Goal: Communication & Community: Answer question/provide support

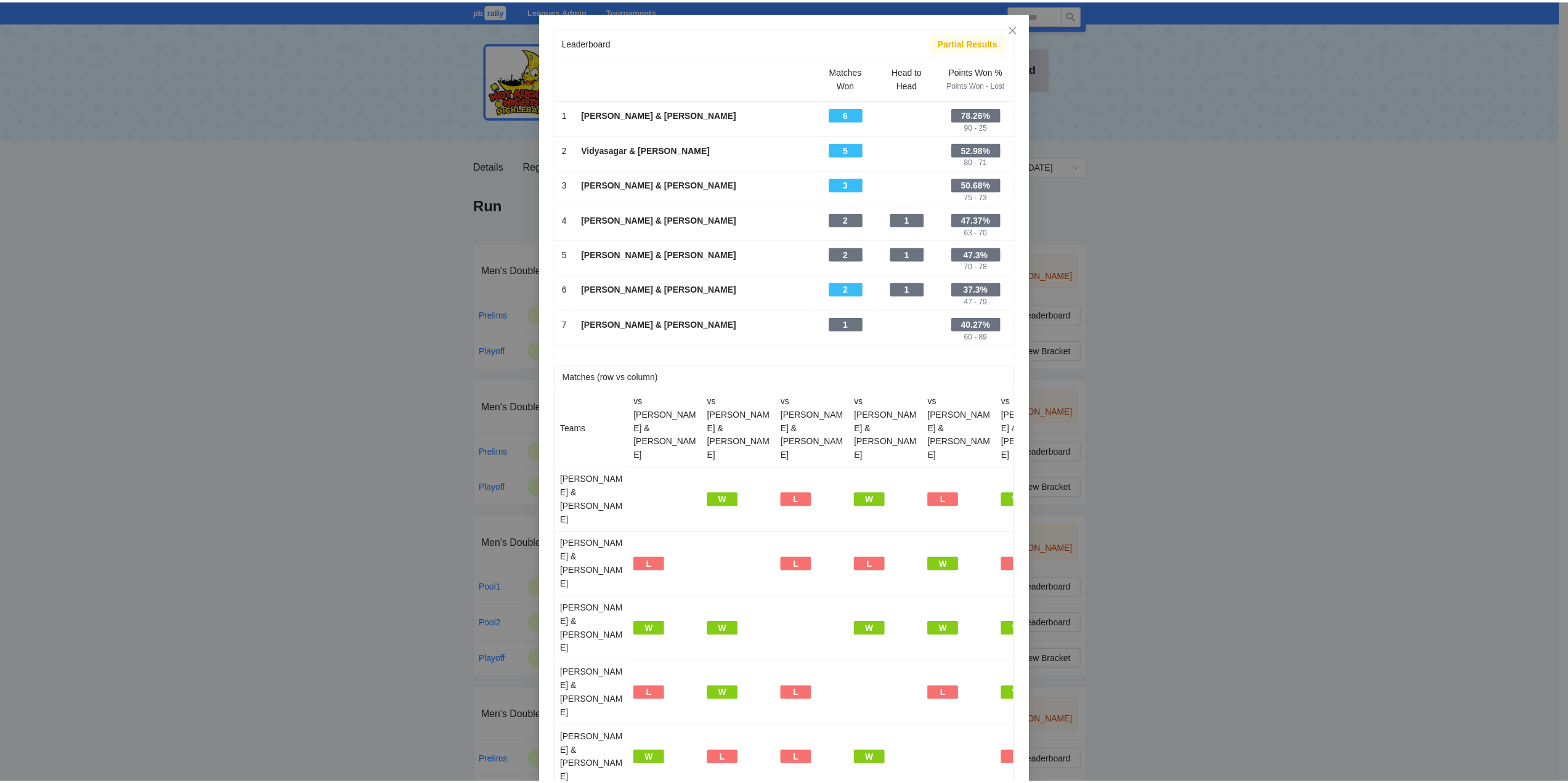
scroll to position [726, 0]
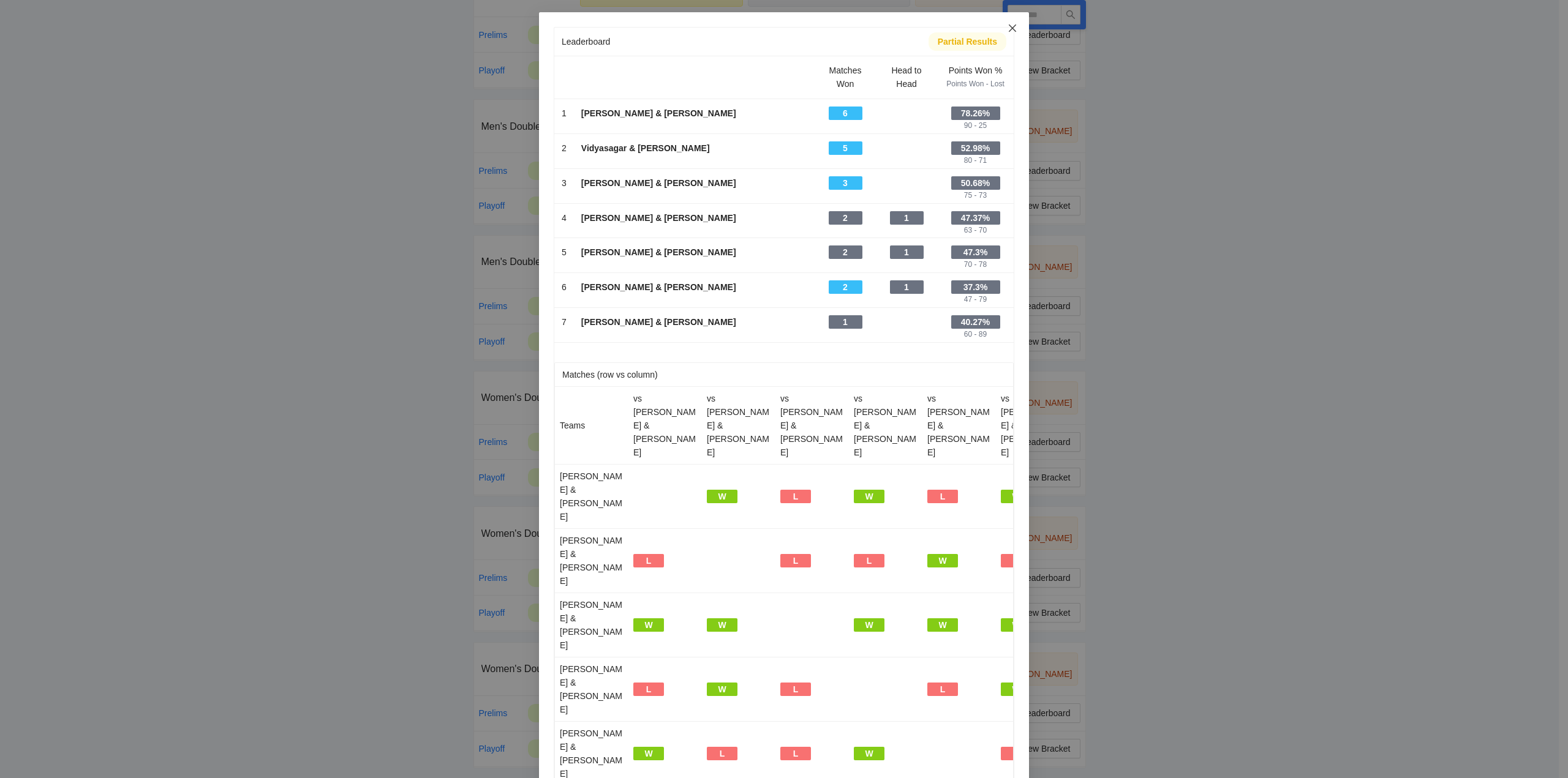
click at [1008, 26] on icon "close" at bounding box center [1013, 28] width 10 height 10
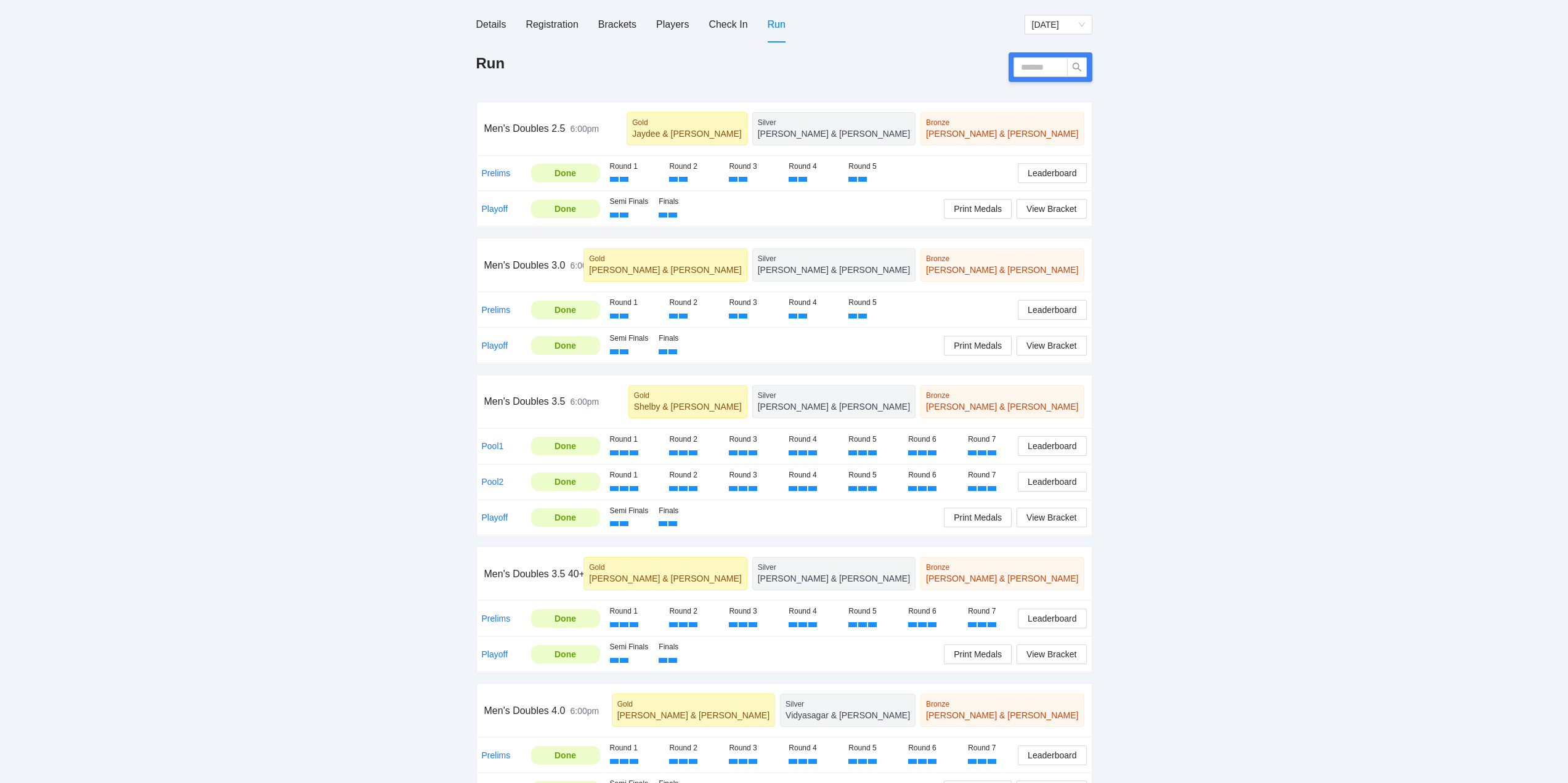
scroll to position [185, 0]
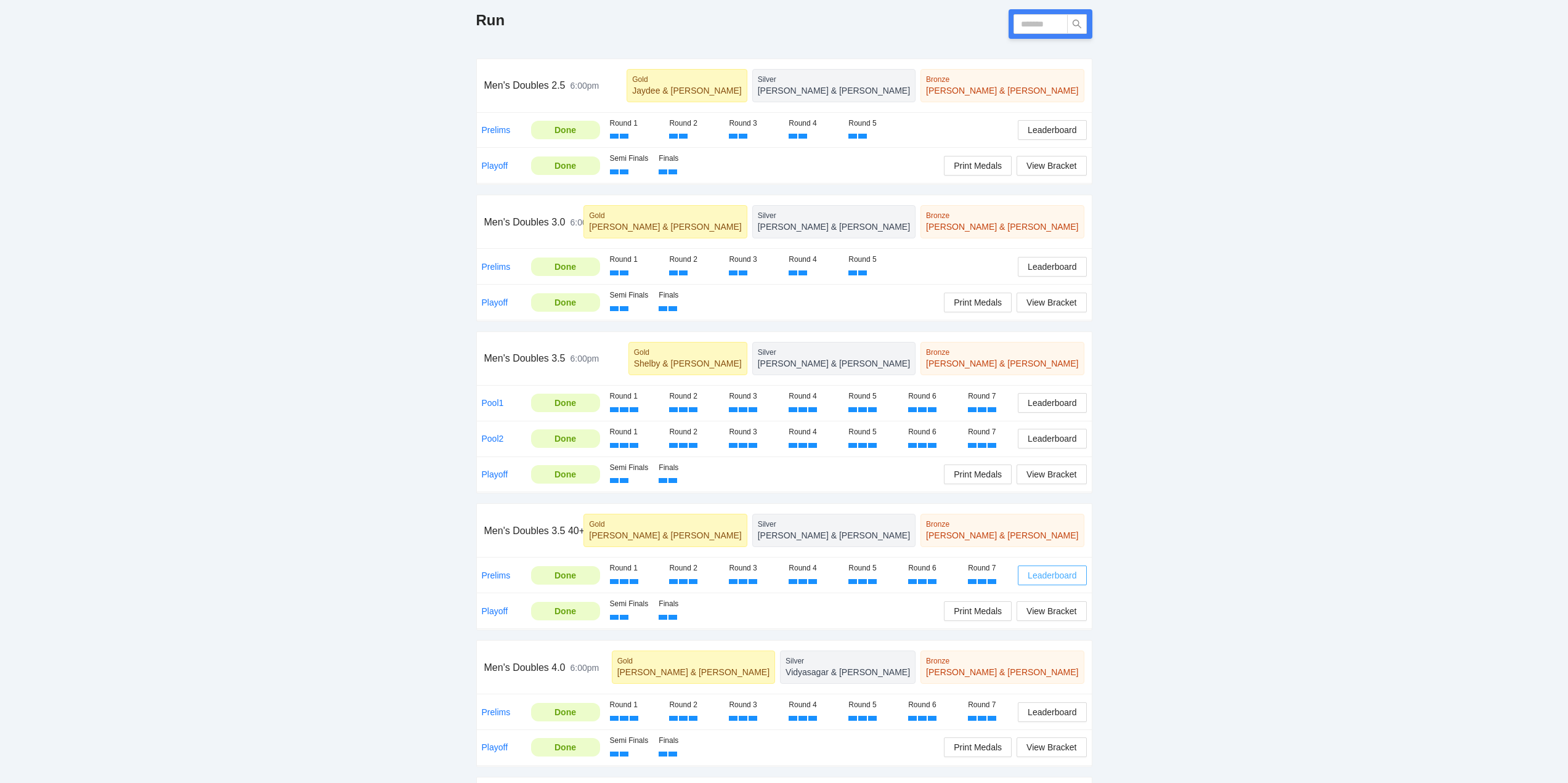
click at [1042, 573] on span "Leaderboard" at bounding box center [1051, 575] width 49 height 14
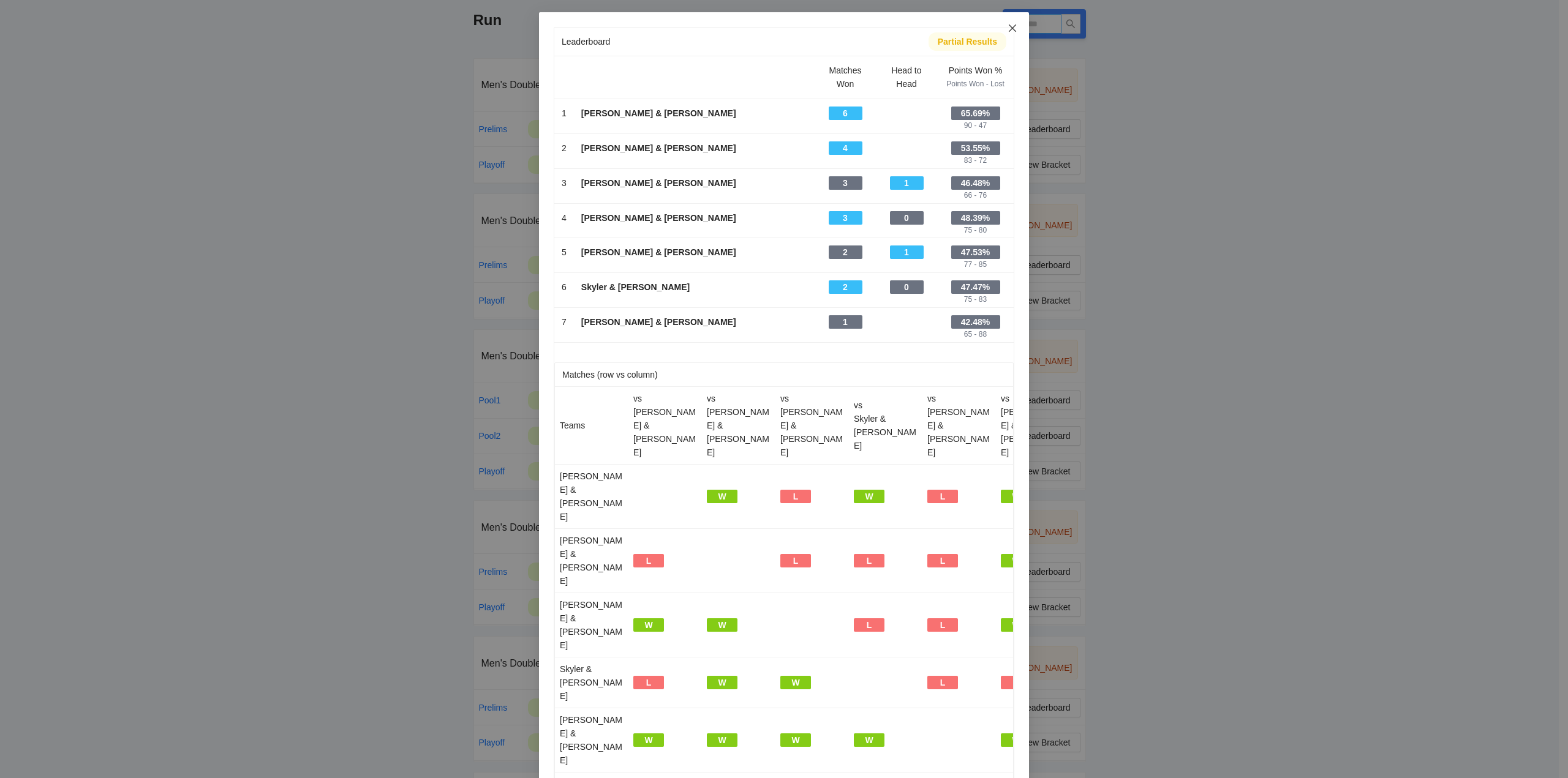
click at [1008, 24] on icon "close" at bounding box center [1013, 28] width 10 height 10
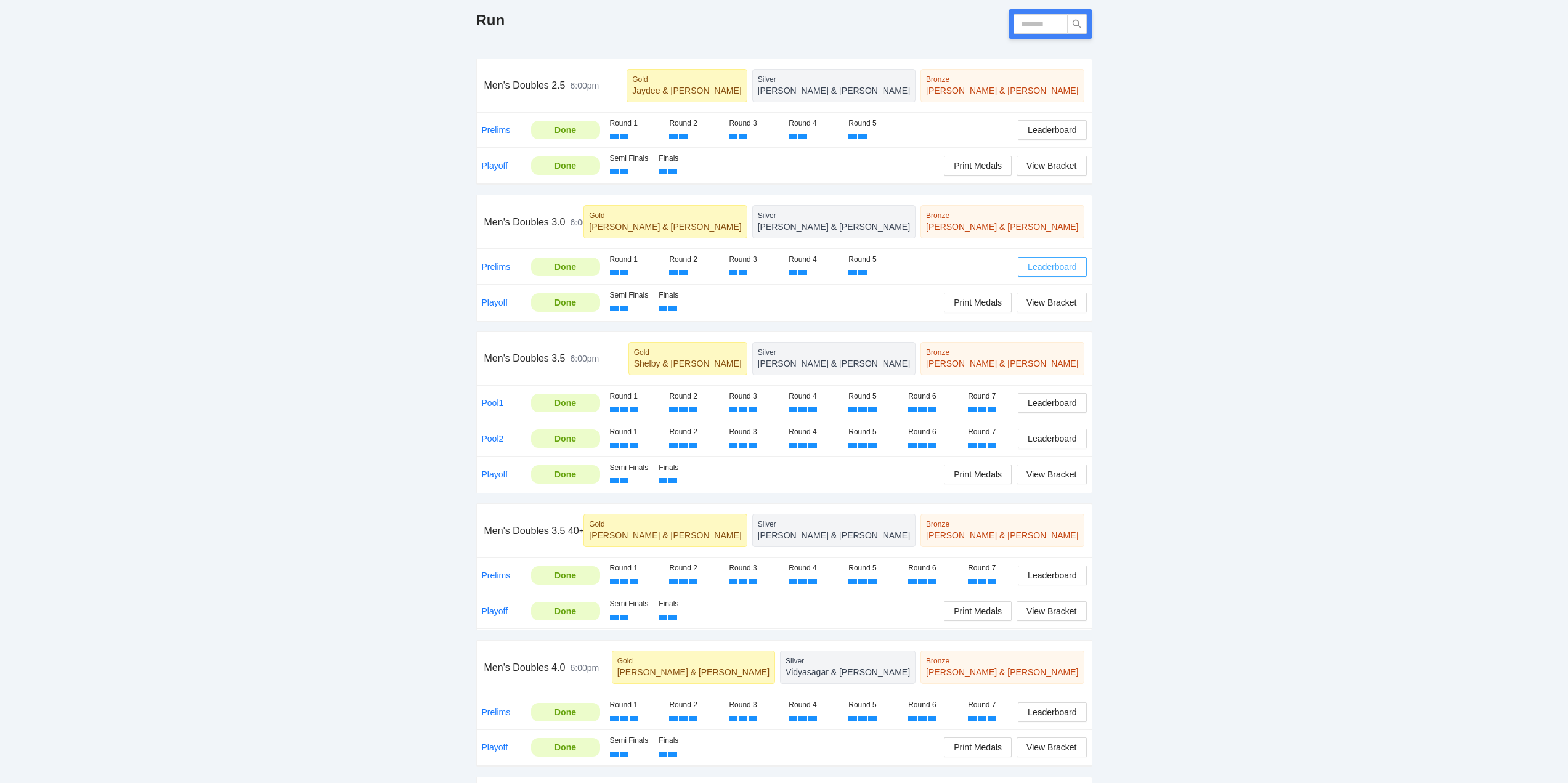
click at [1051, 263] on span "Leaderboard" at bounding box center [1051, 267] width 49 height 14
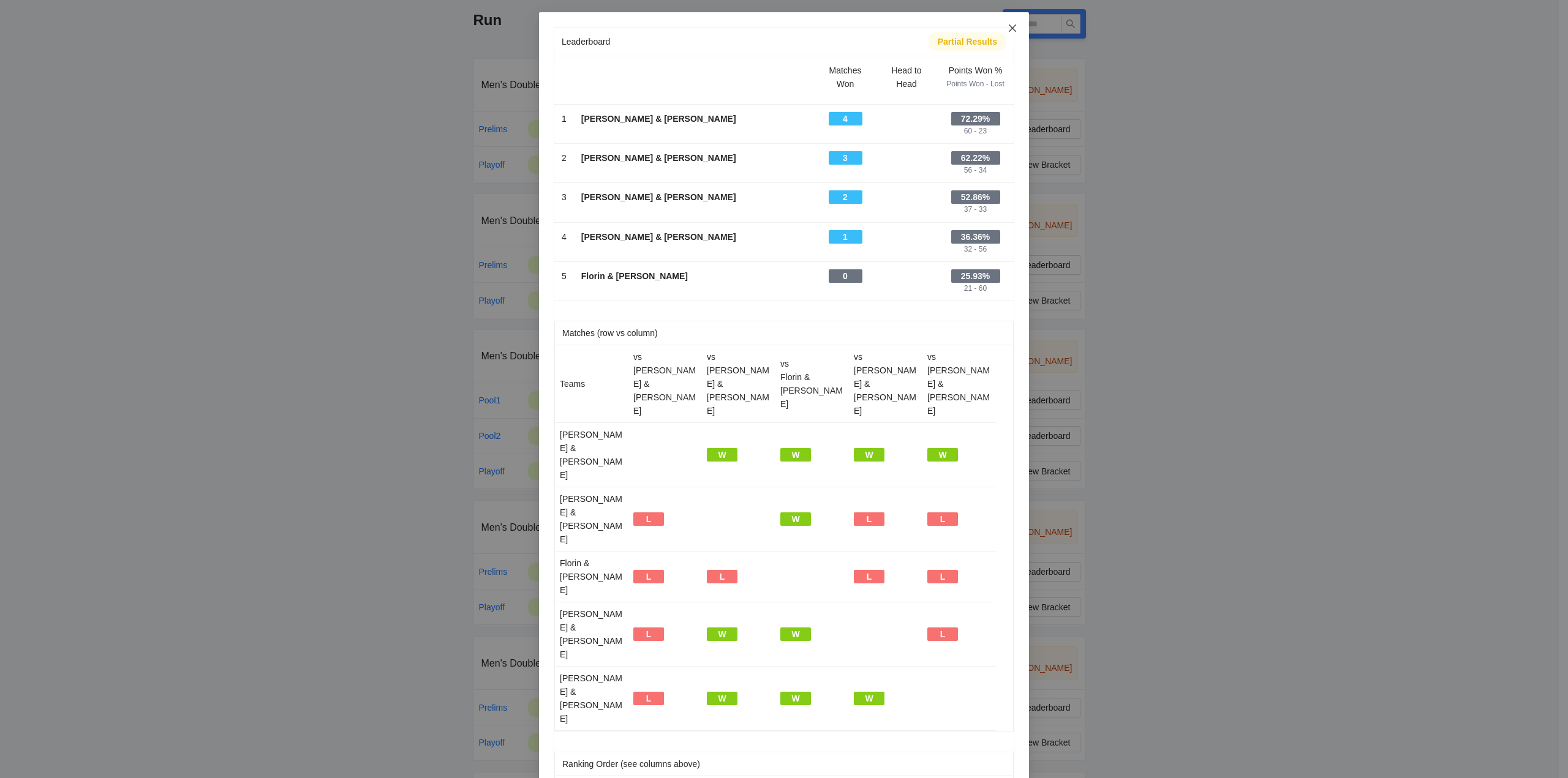
click at [1010, 26] on icon "close" at bounding box center [1012, 28] width 7 height 7
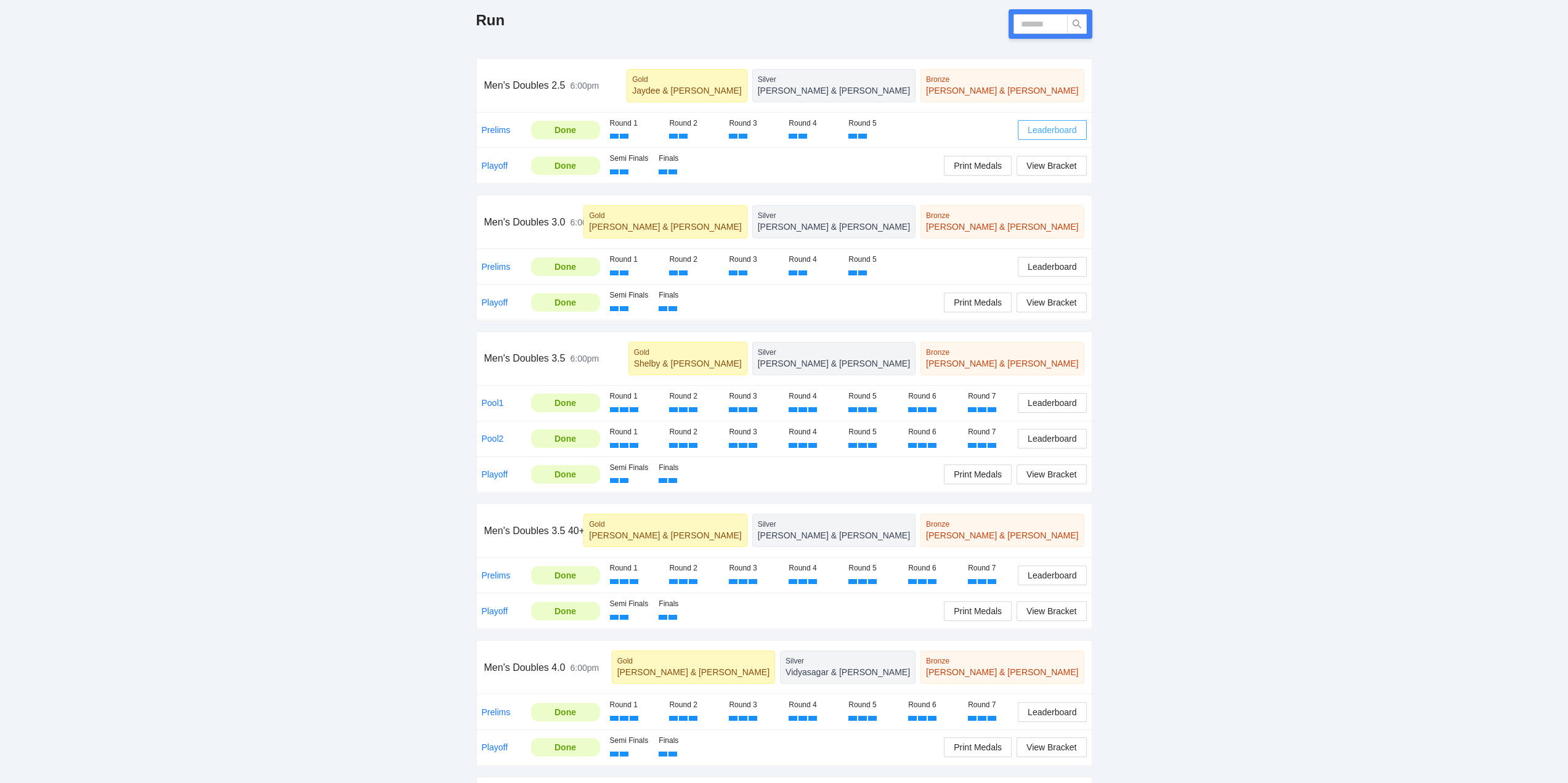
click at [1055, 129] on span "Leaderboard" at bounding box center [1051, 130] width 49 height 14
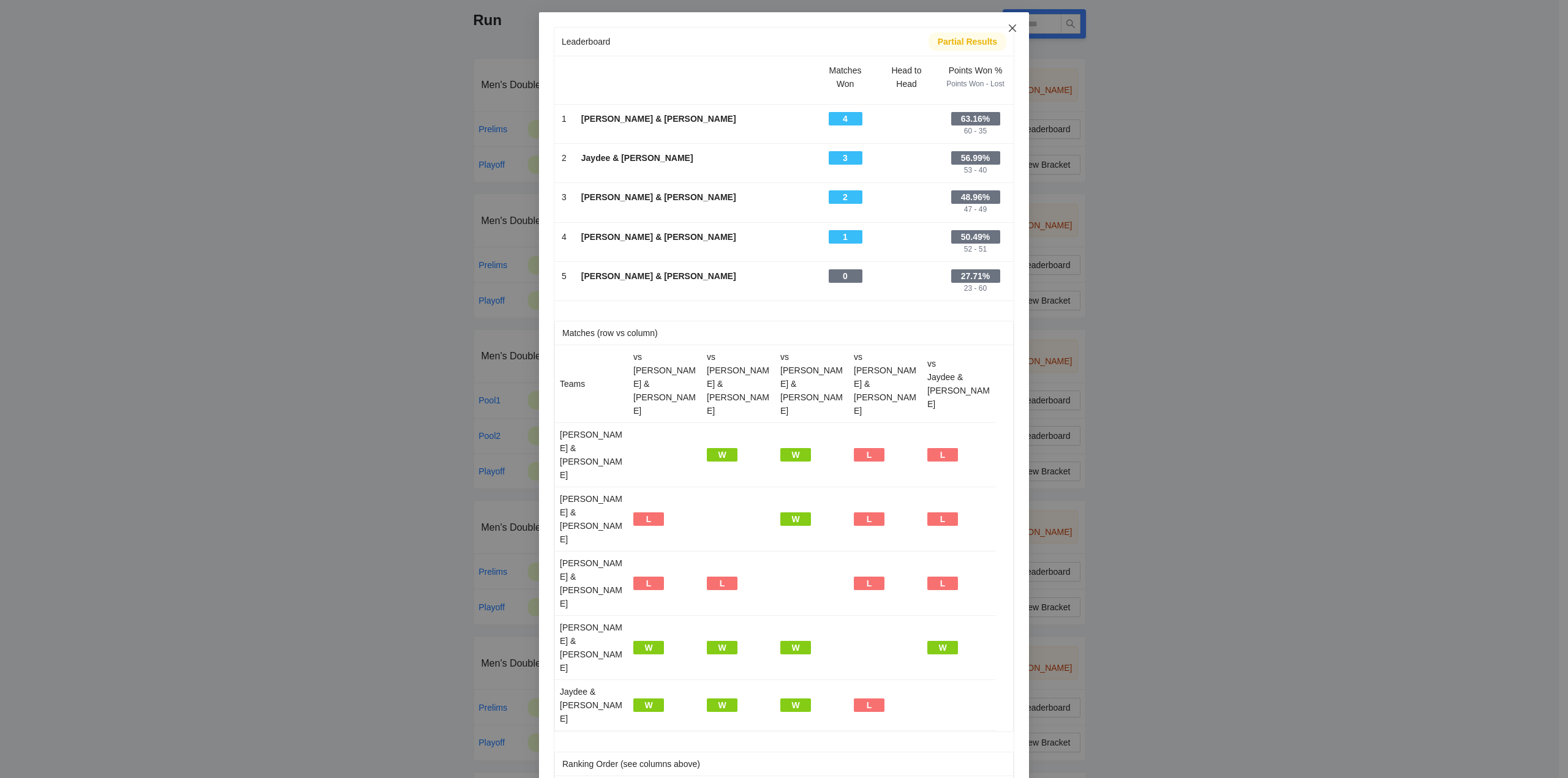
click at [1010, 27] on icon "close" at bounding box center [1013, 28] width 10 height 10
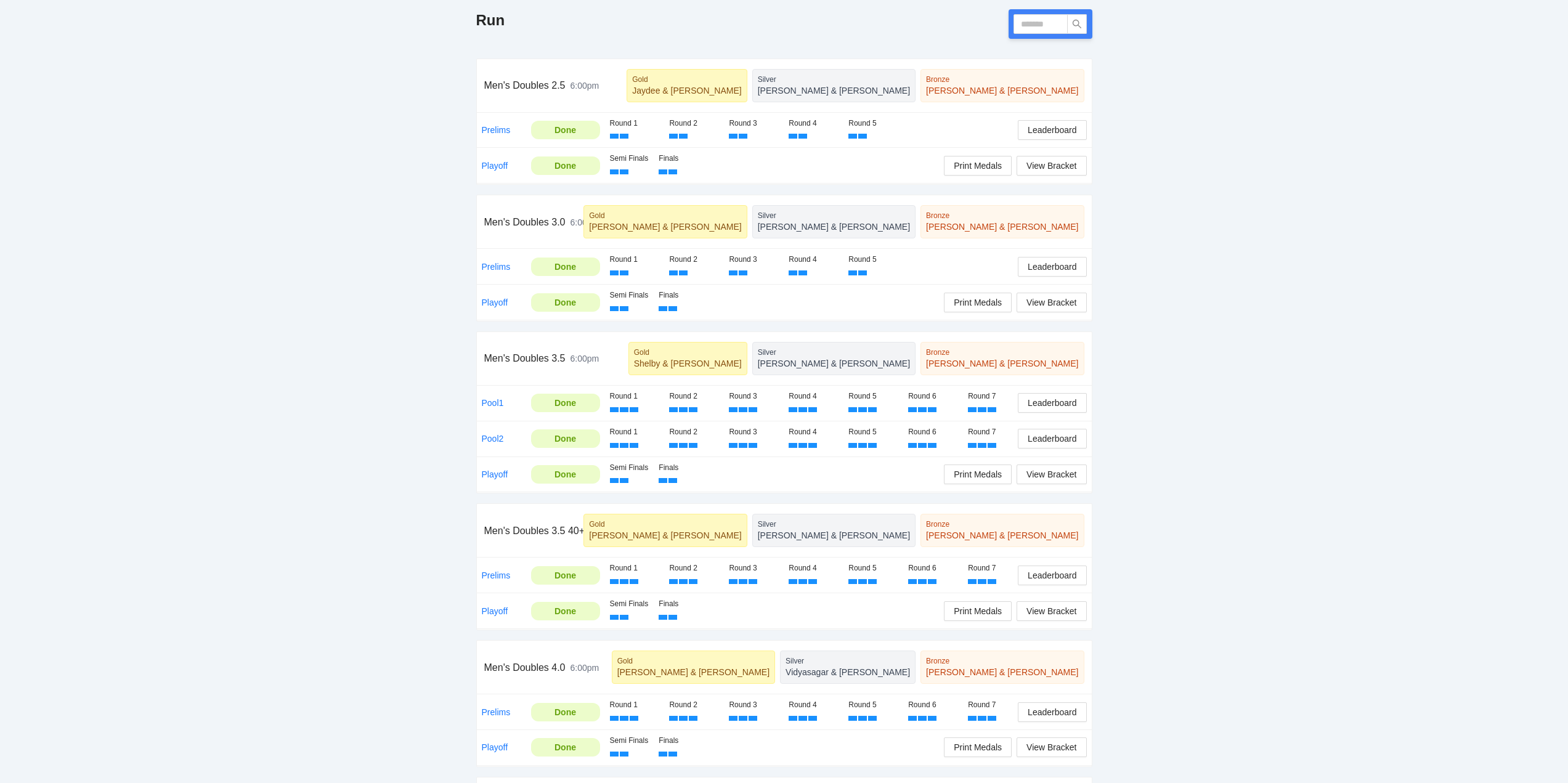
scroll to position [0, 0]
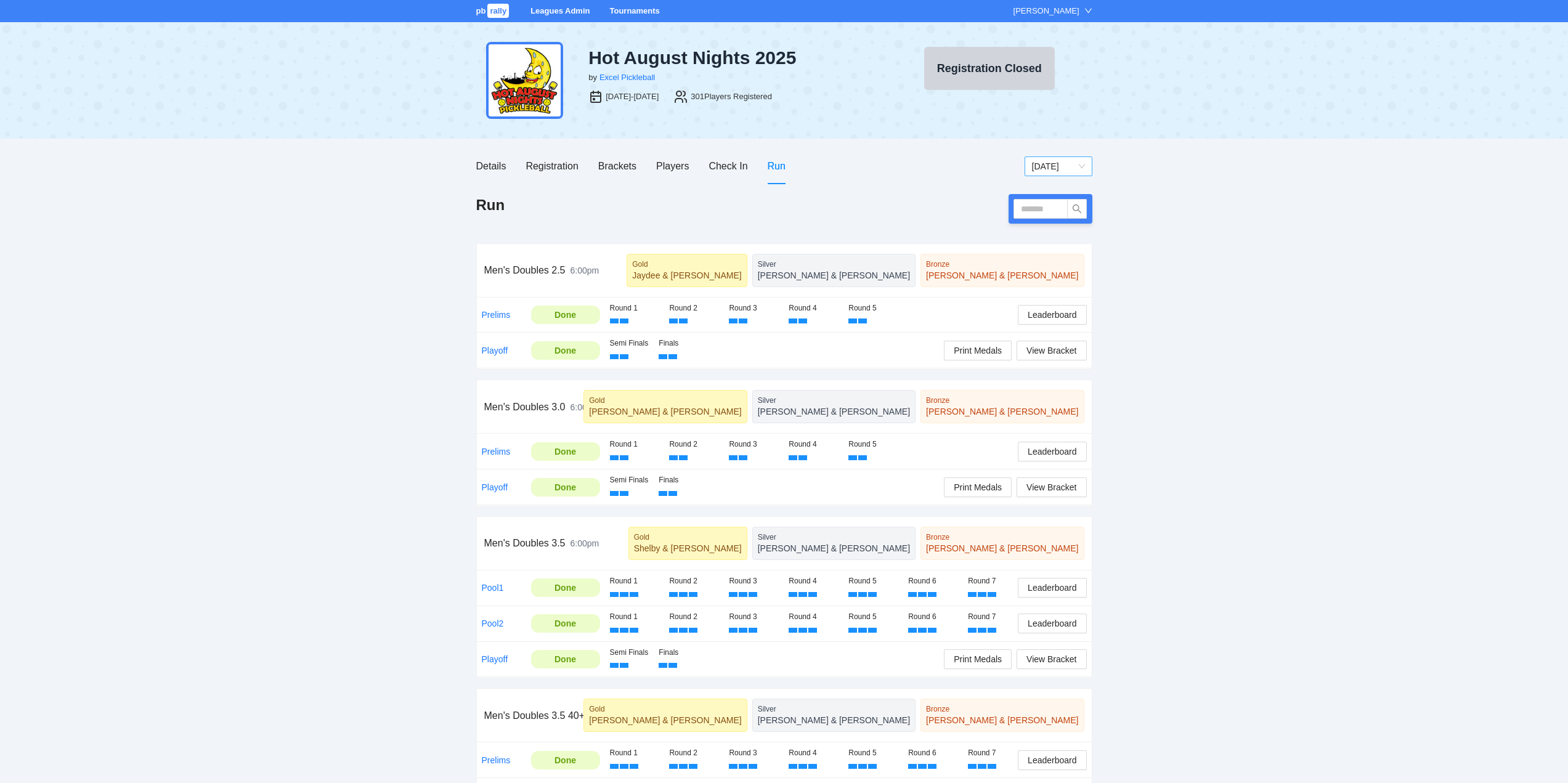
click at [1051, 167] on span "[DATE]" at bounding box center [1059, 166] width 53 height 18
click at [1045, 248] on div "[DATE]" at bounding box center [1058, 249] width 53 height 14
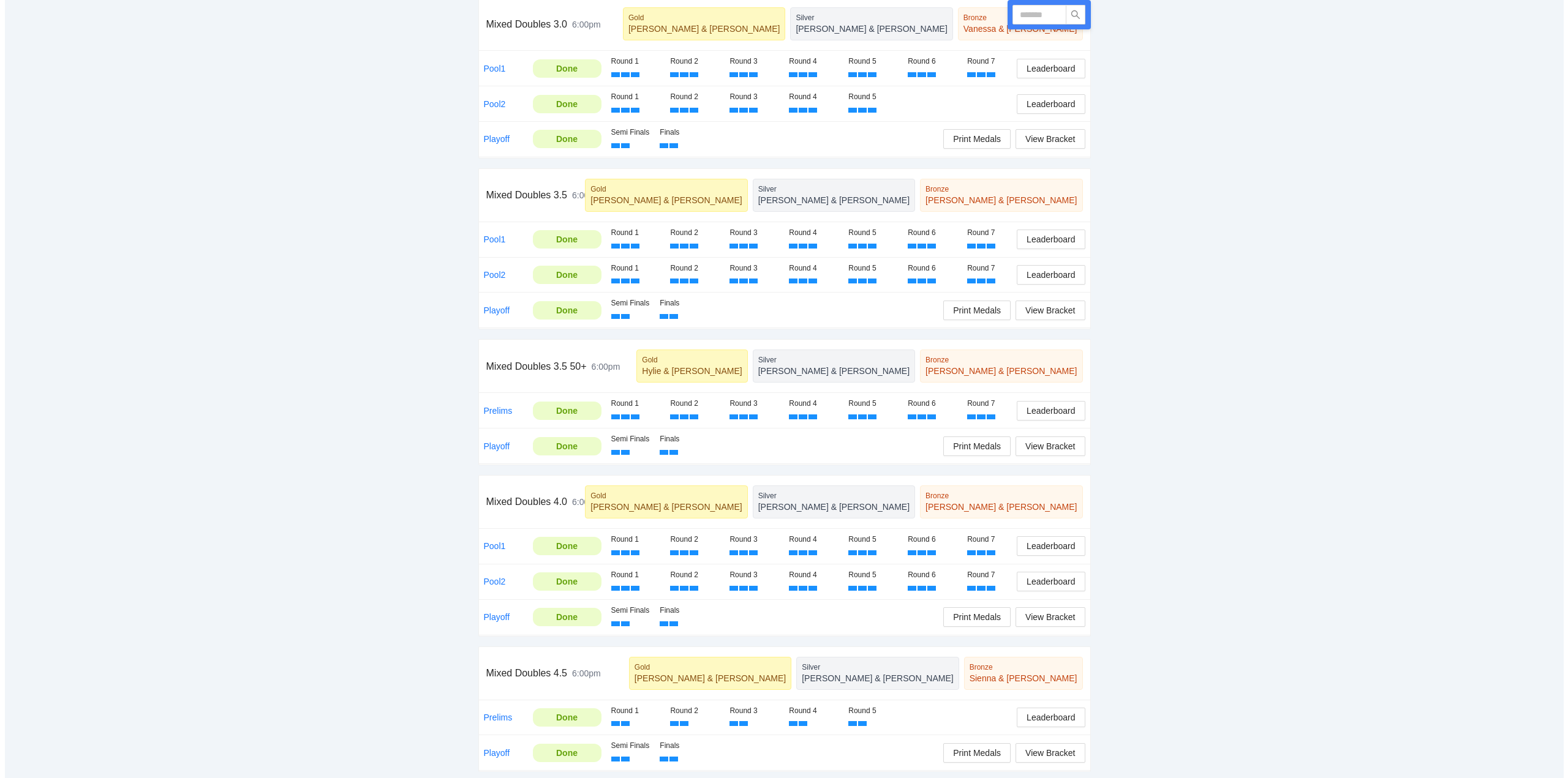
scroll to position [384, 0]
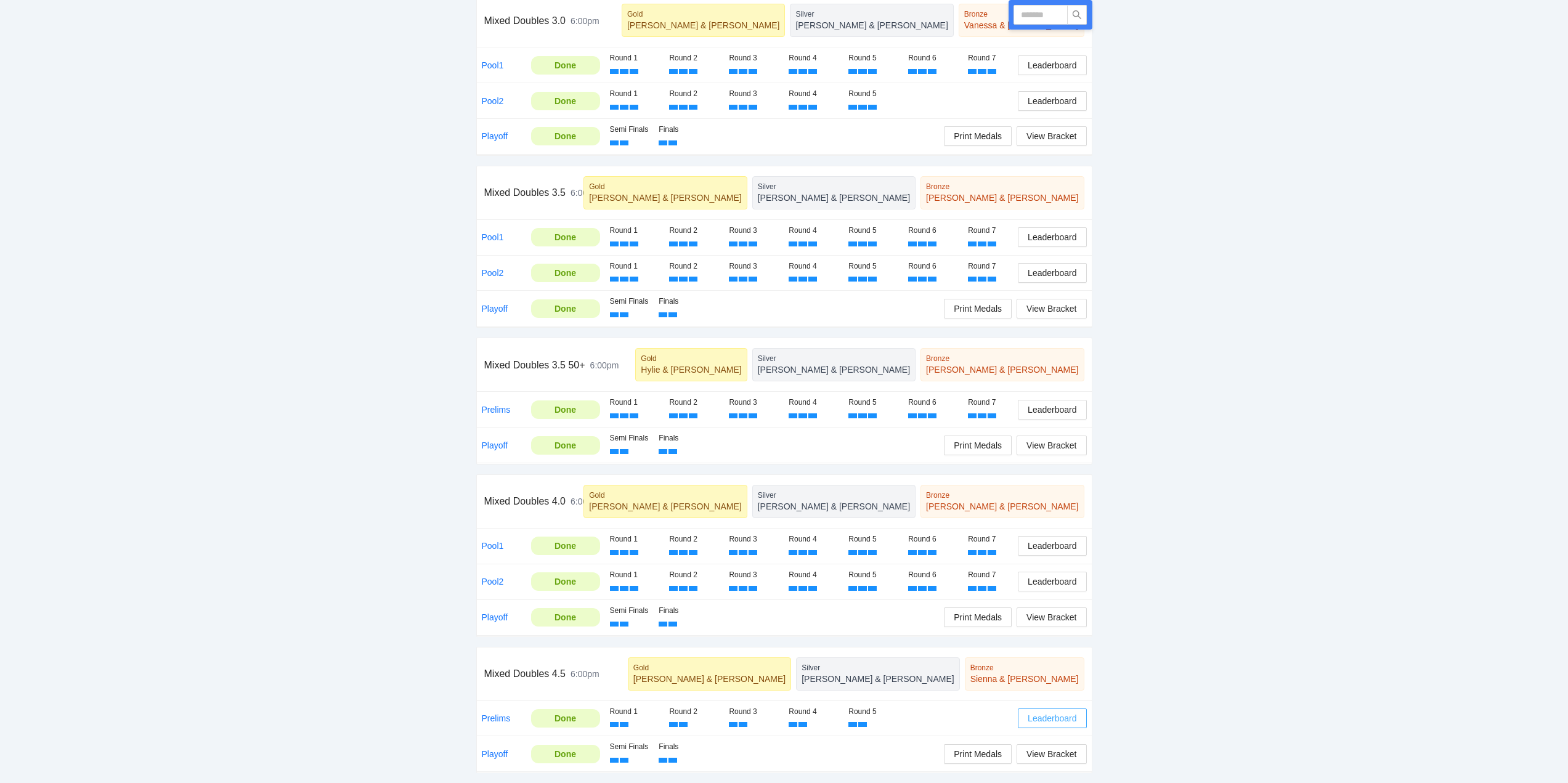
click at [1042, 718] on span "Leaderboard" at bounding box center [1051, 719] width 49 height 14
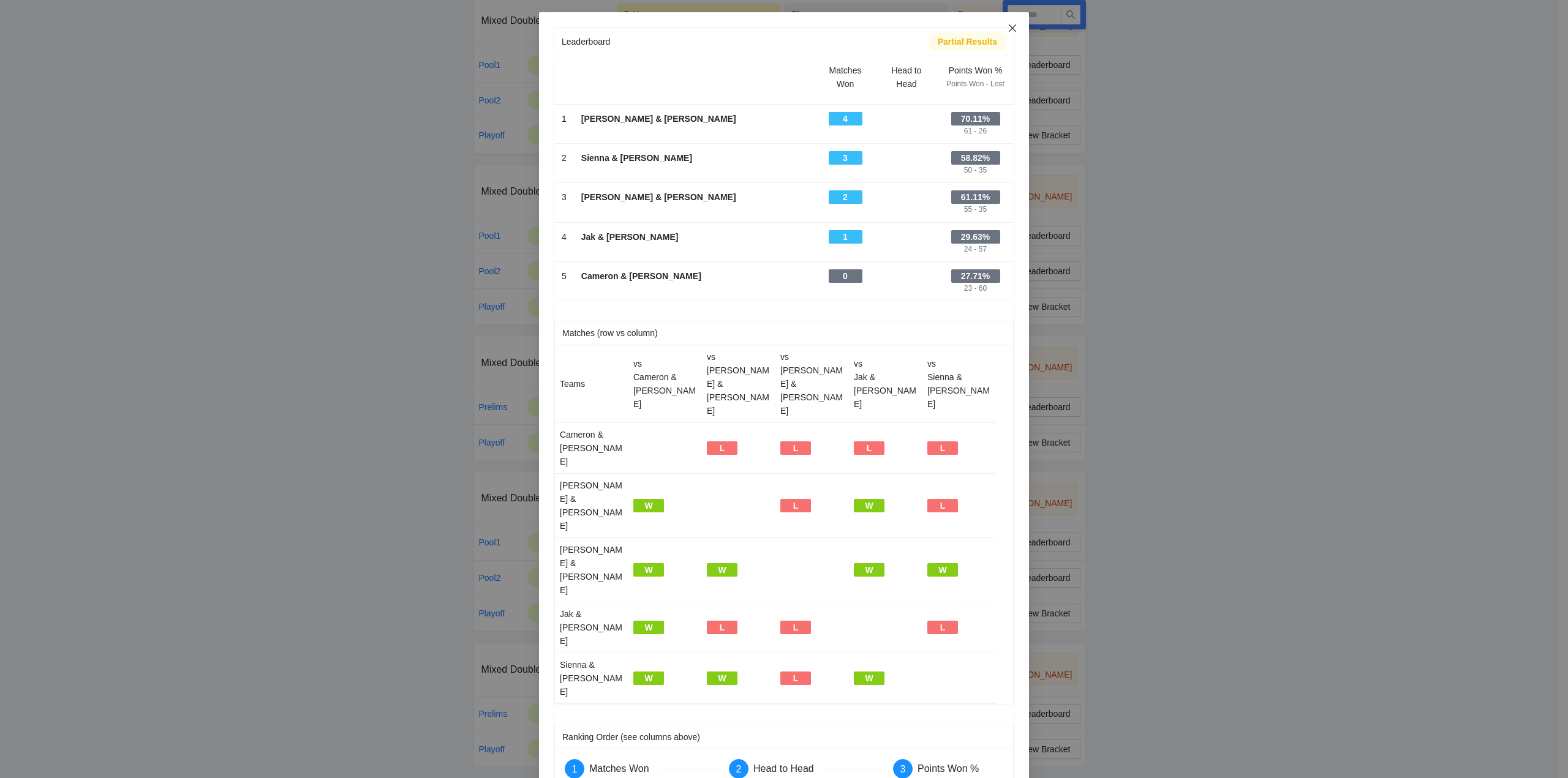
click at [1011, 25] on icon "close" at bounding box center [1013, 28] width 10 height 10
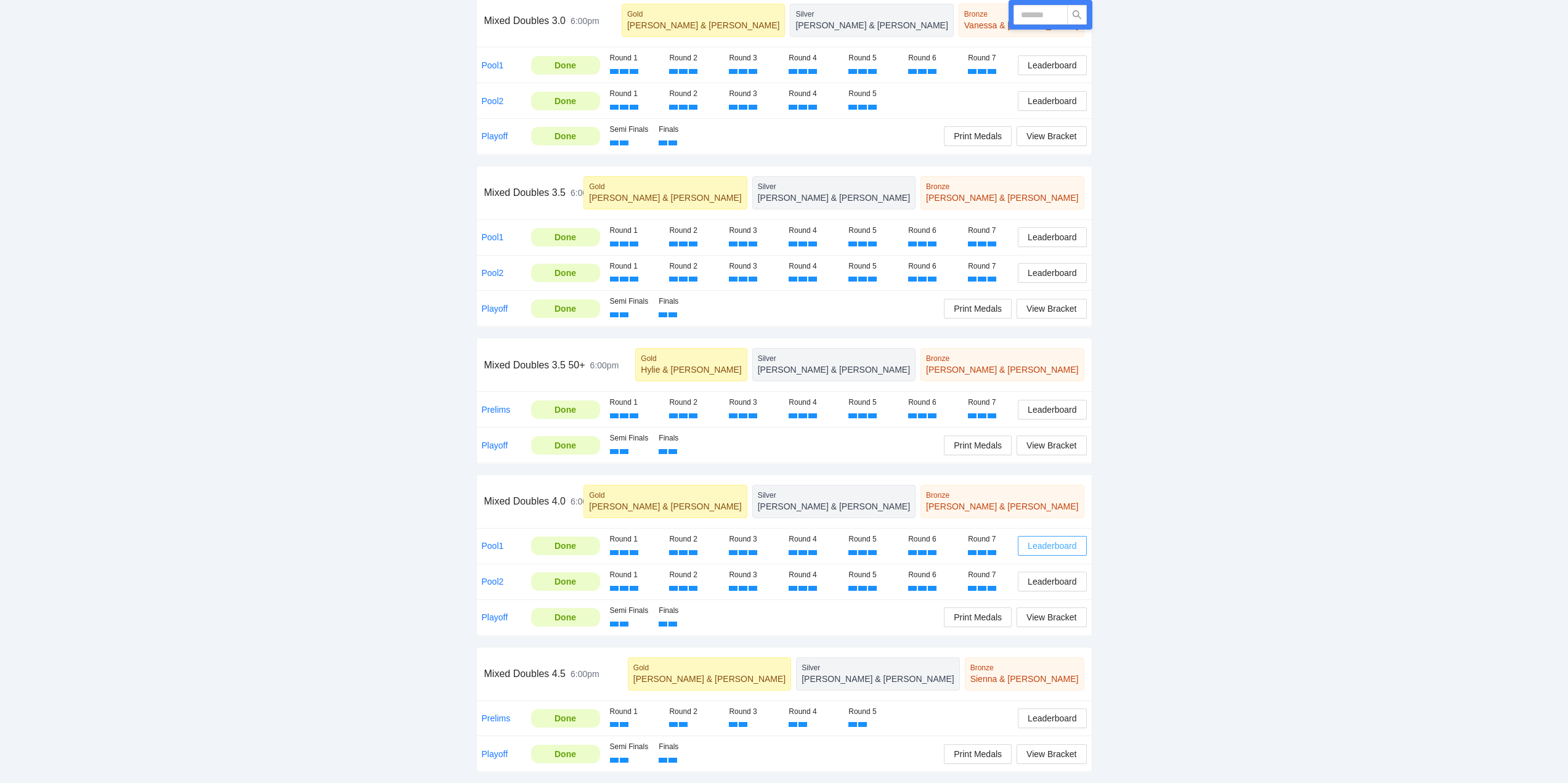
click at [1050, 542] on span "Leaderboard" at bounding box center [1051, 546] width 49 height 14
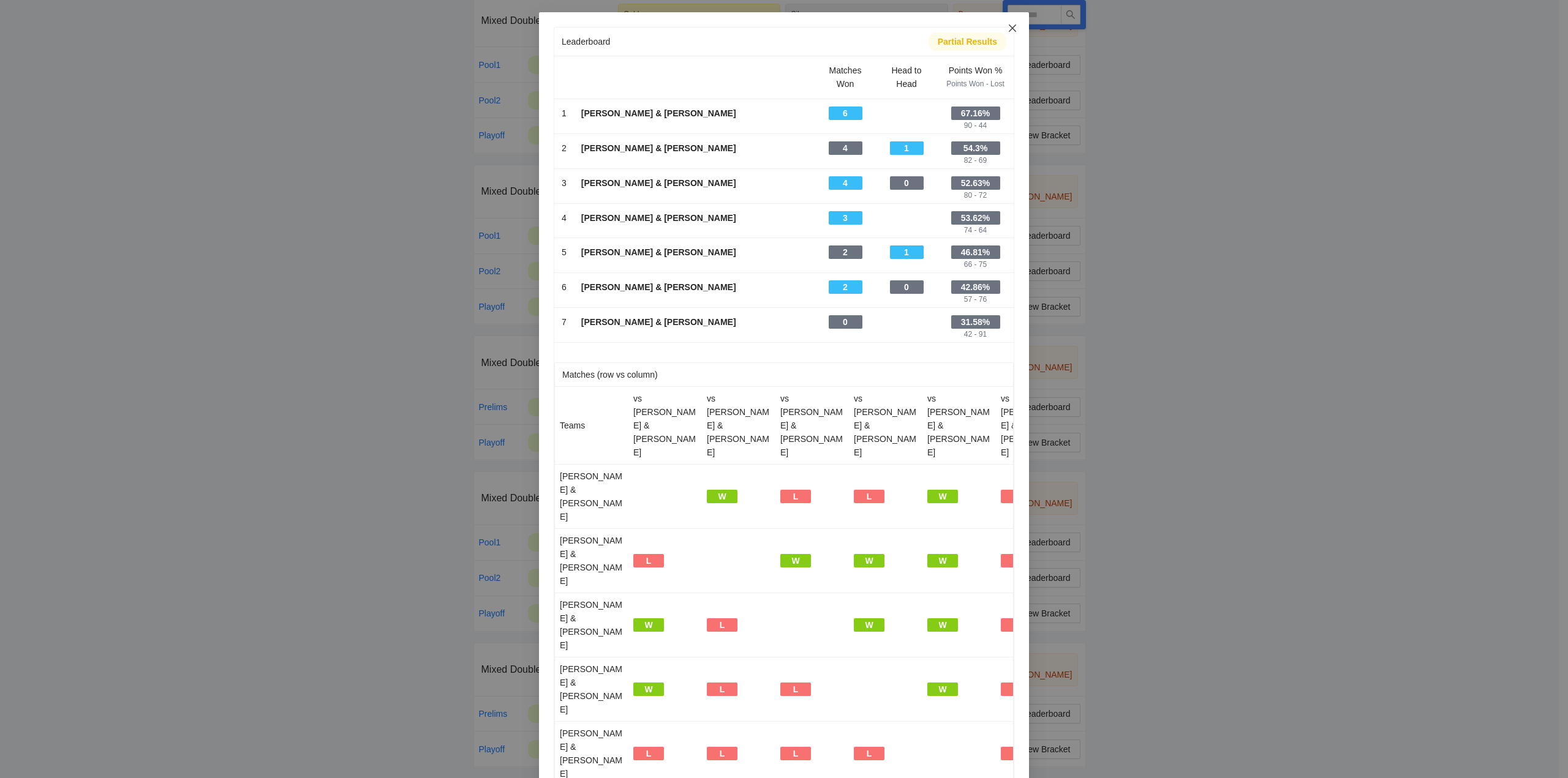
click at [1008, 26] on icon "close" at bounding box center [1013, 28] width 10 height 10
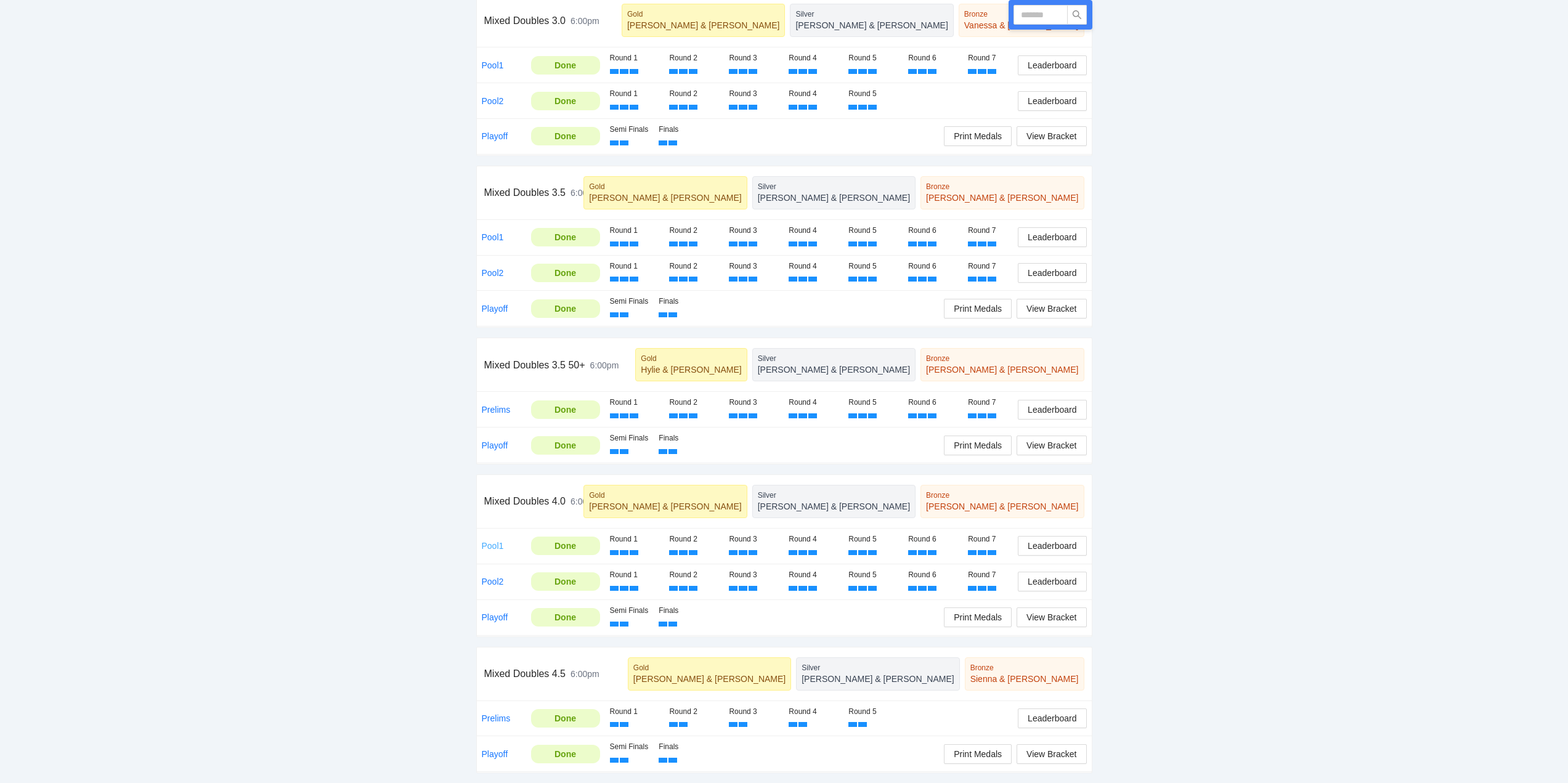
click at [491, 544] on link "Pool1" at bounding box center [493, 546] width 22 height 10
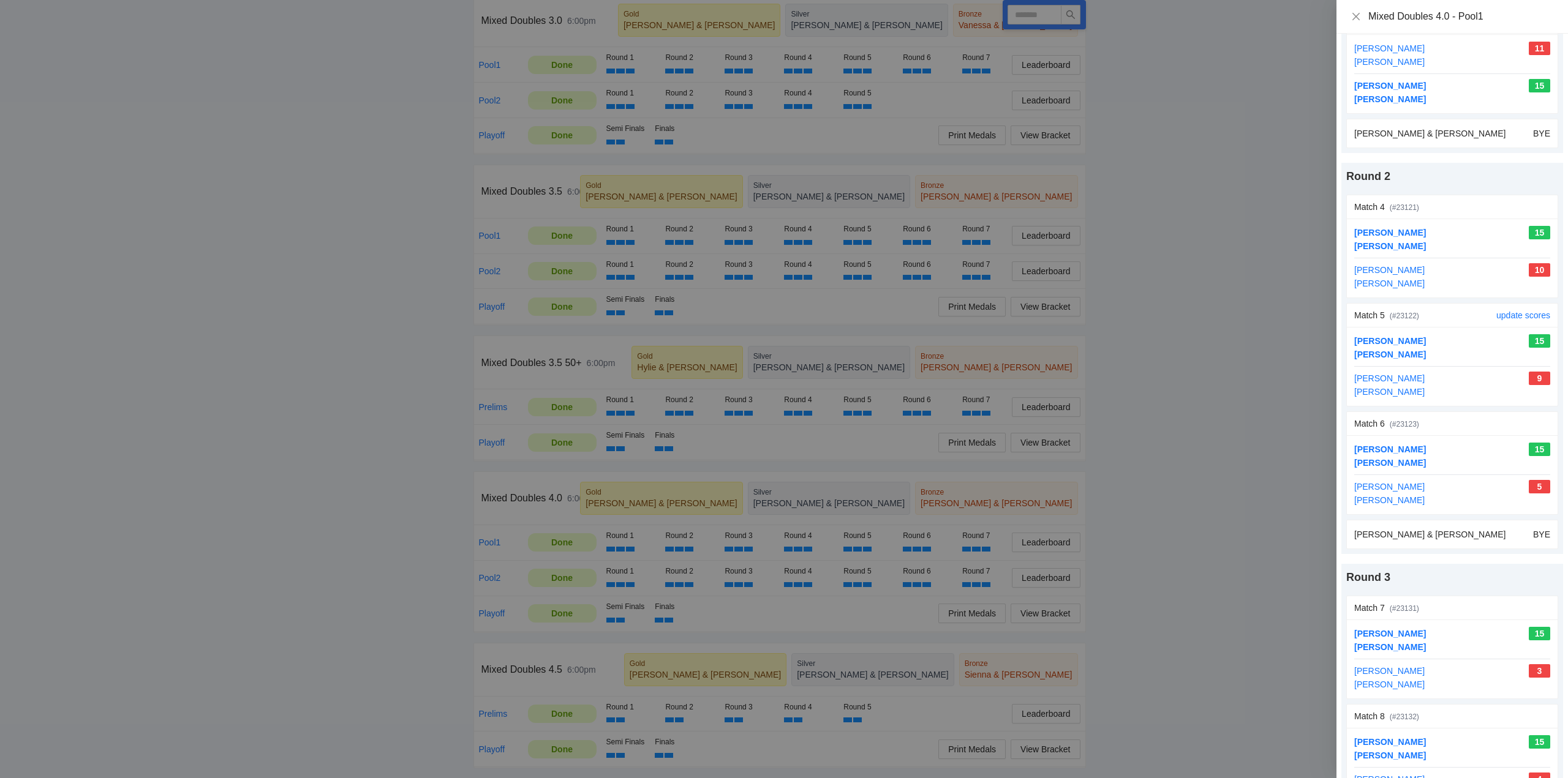
scroll to position [367, 0]
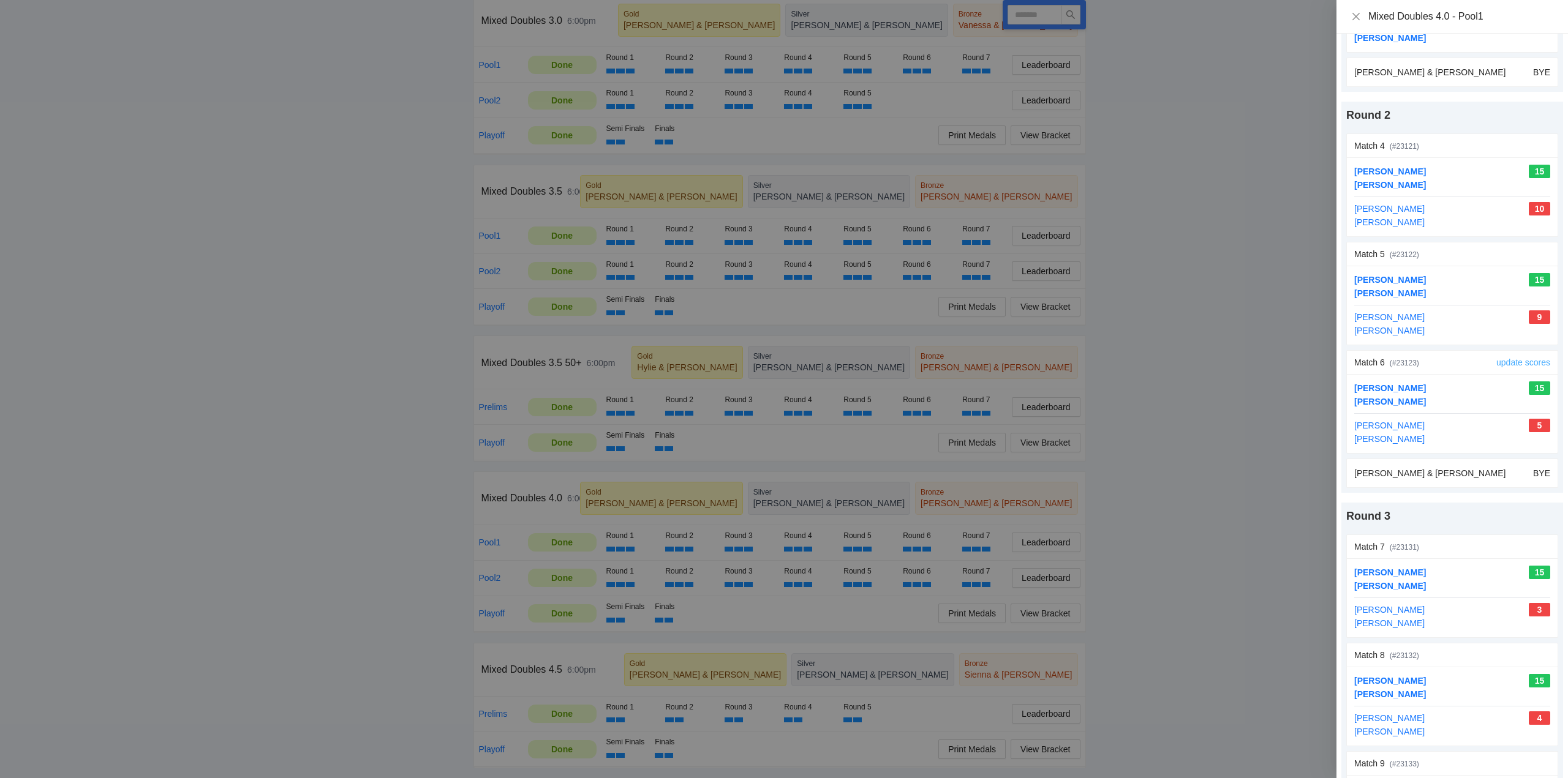
click at [1500, 360] on link "update scores" at bounding box center [1523, 363] width 54 height 10
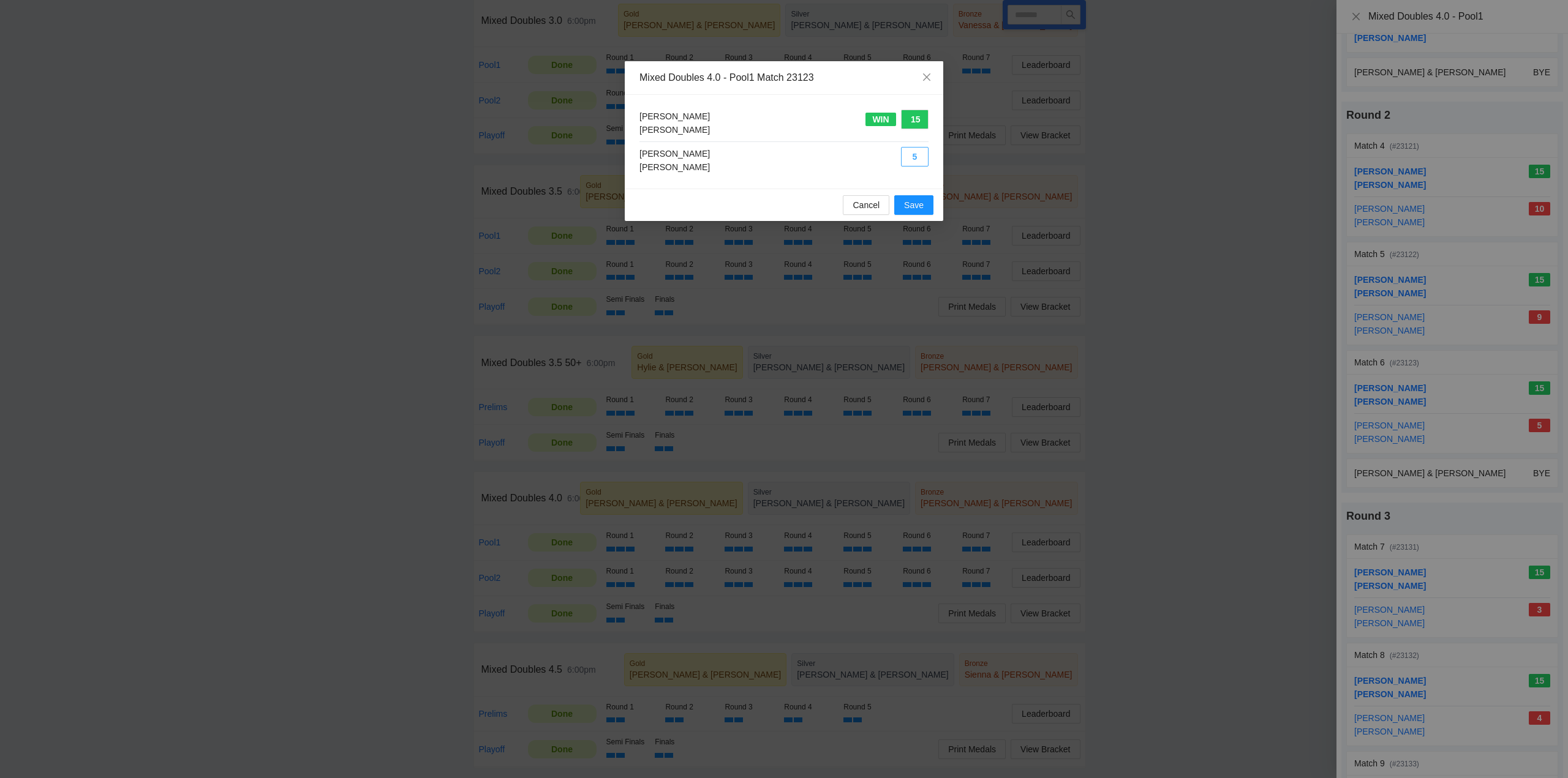
click at [915, 157] on button "5" at bounding box center [915, 156] width 28 height 20
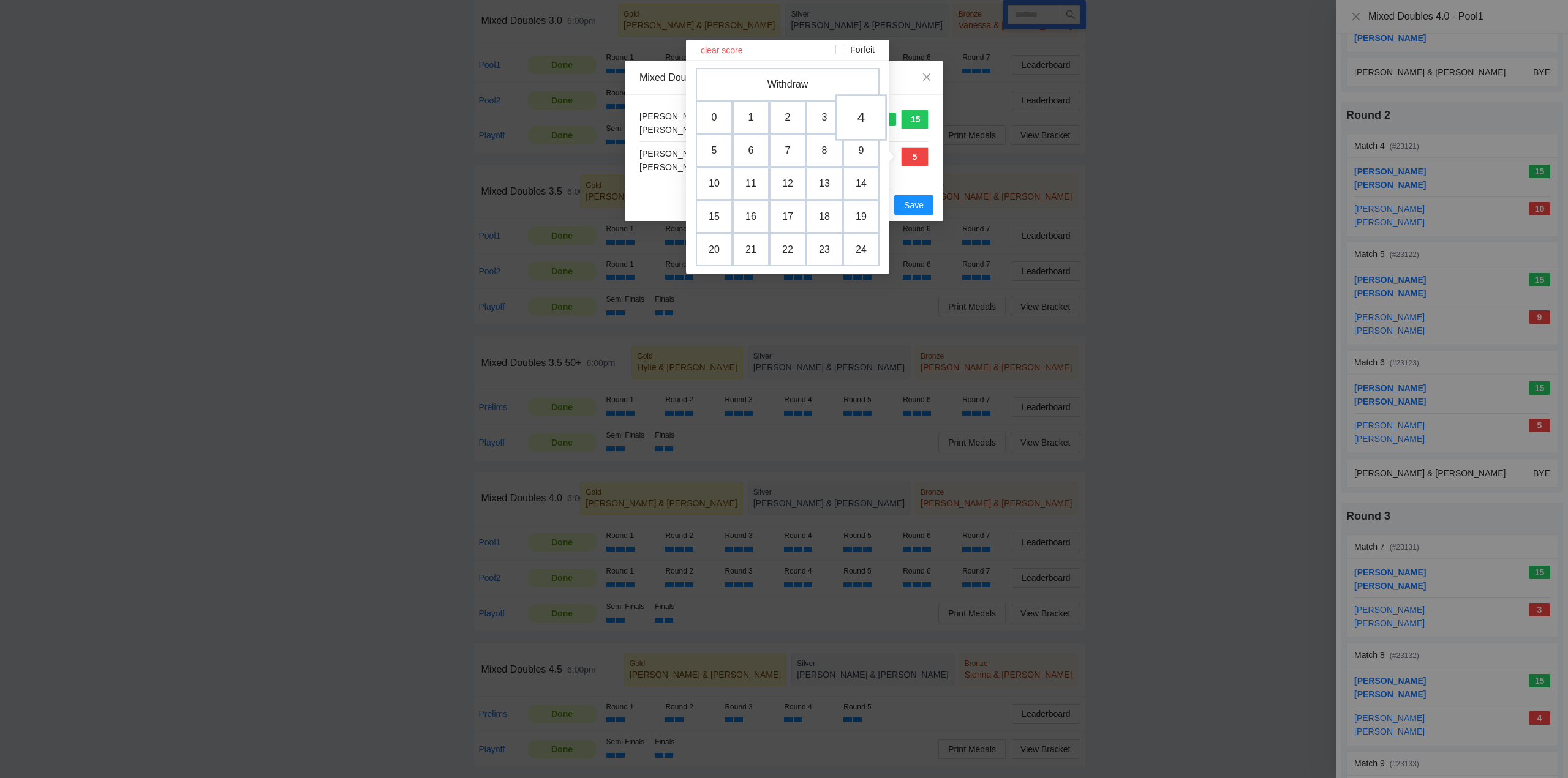
click at [856, 119] on td "4" at bounding box center [861, 117] width 52 height 47
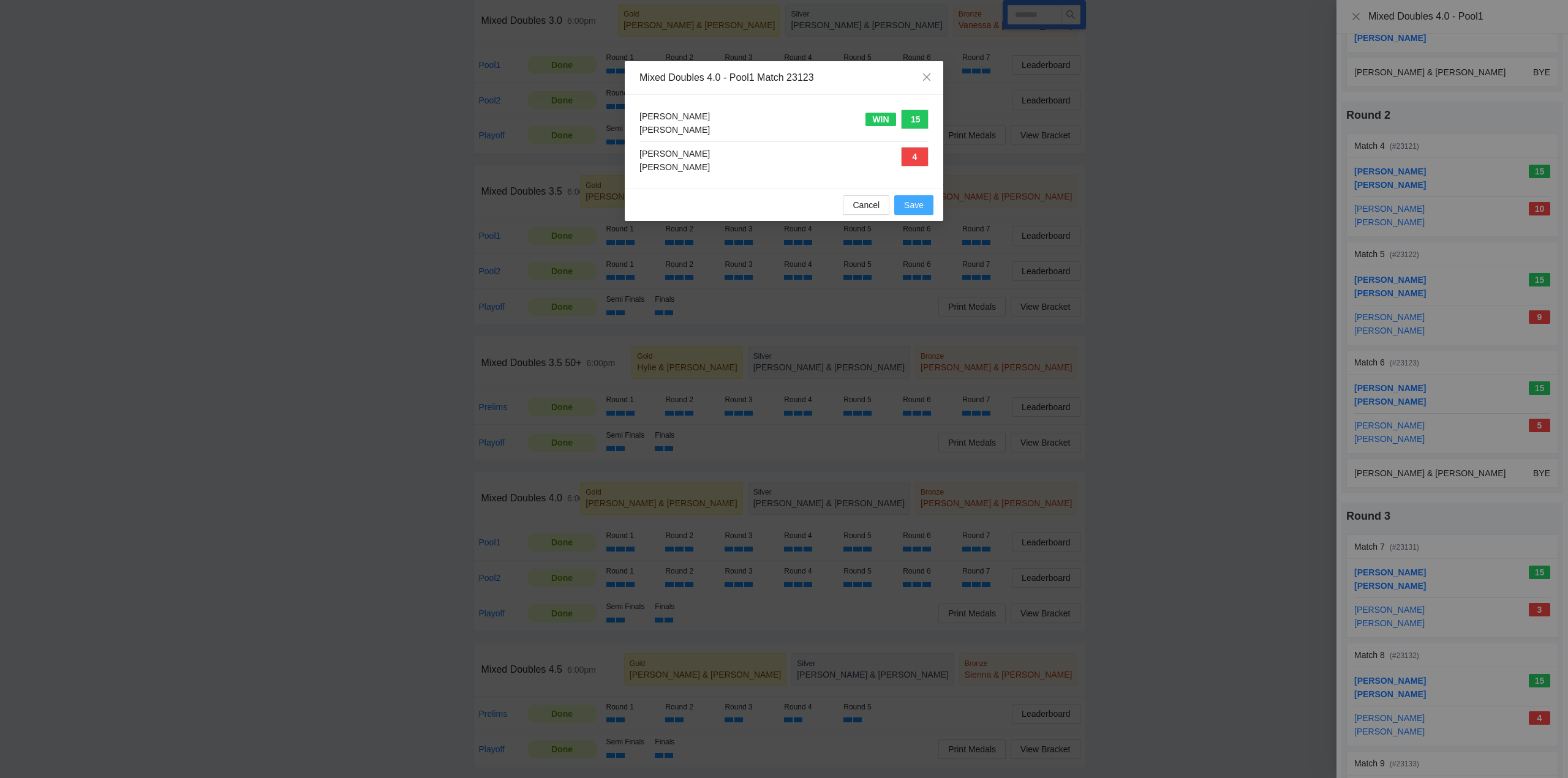
click at [916, 203] on span "Save" at bounding box center [913, 205] width 20 height 14
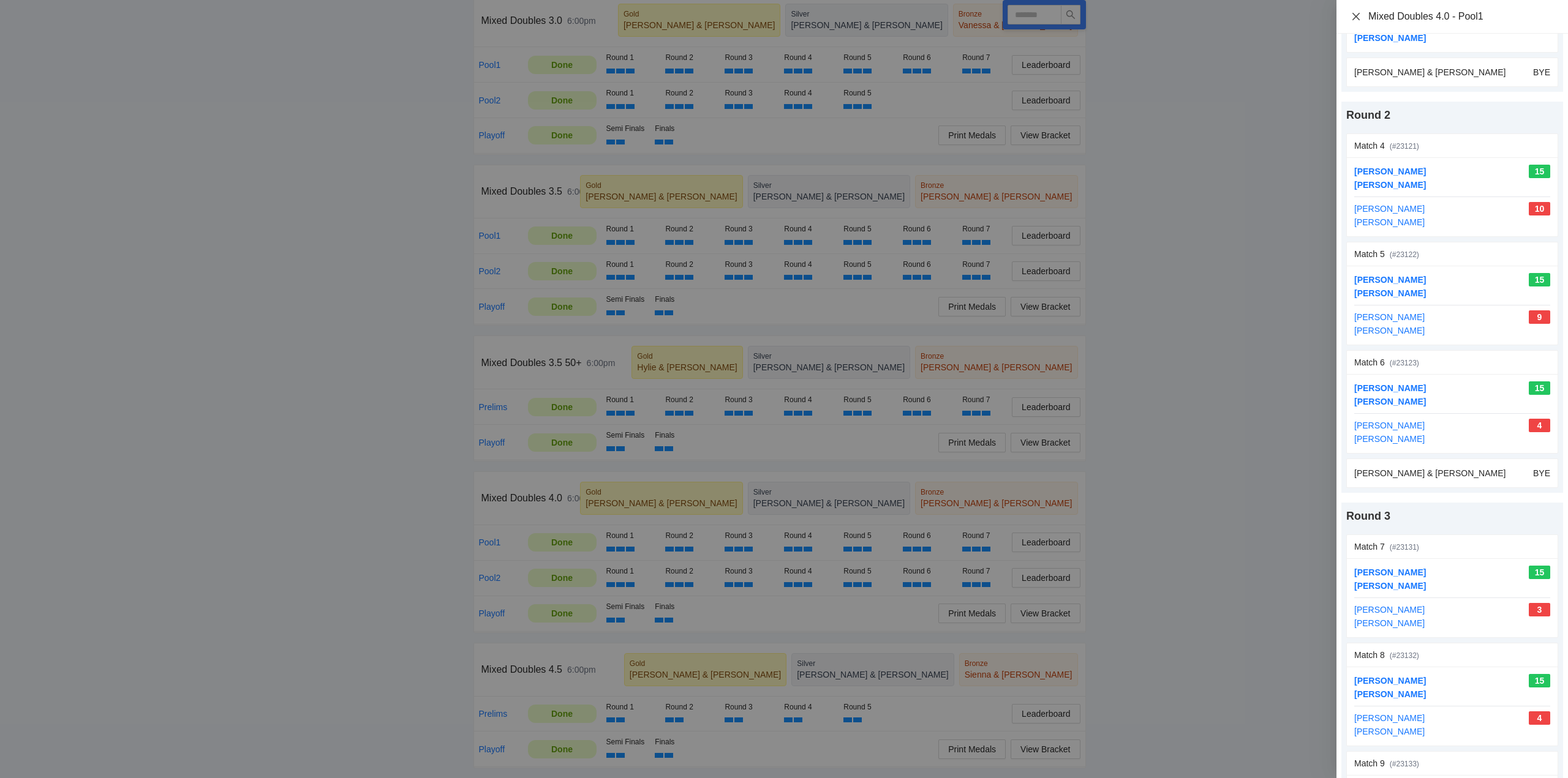
click at [1356, 16] on icon "close" at bounding box center [1356, 16] width 10 height 10
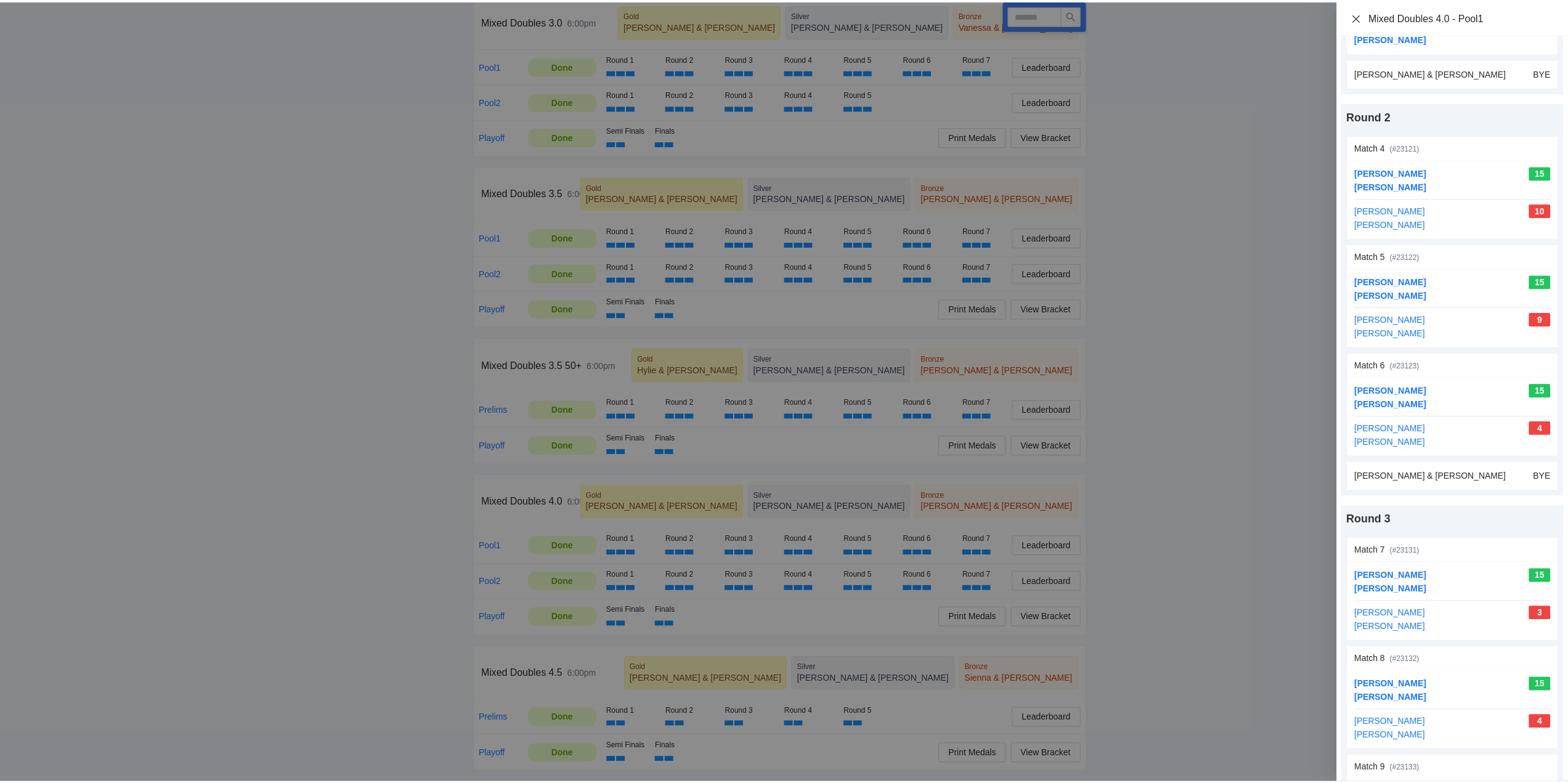
scroll to position [0, 0]
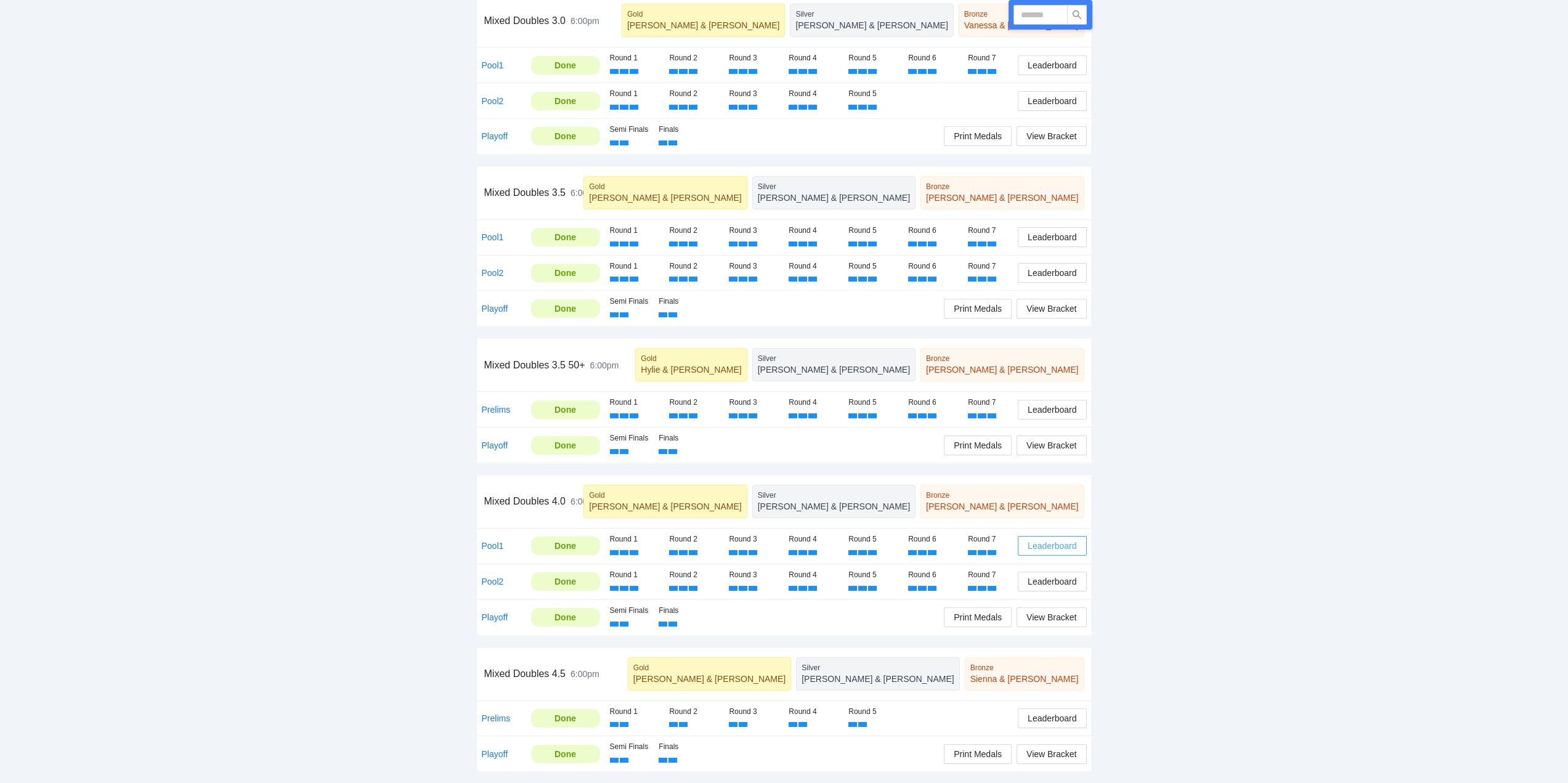
click at [1054, 544] on span "Leaderboard" at bounding box center [1051, 546] width 49 height 14
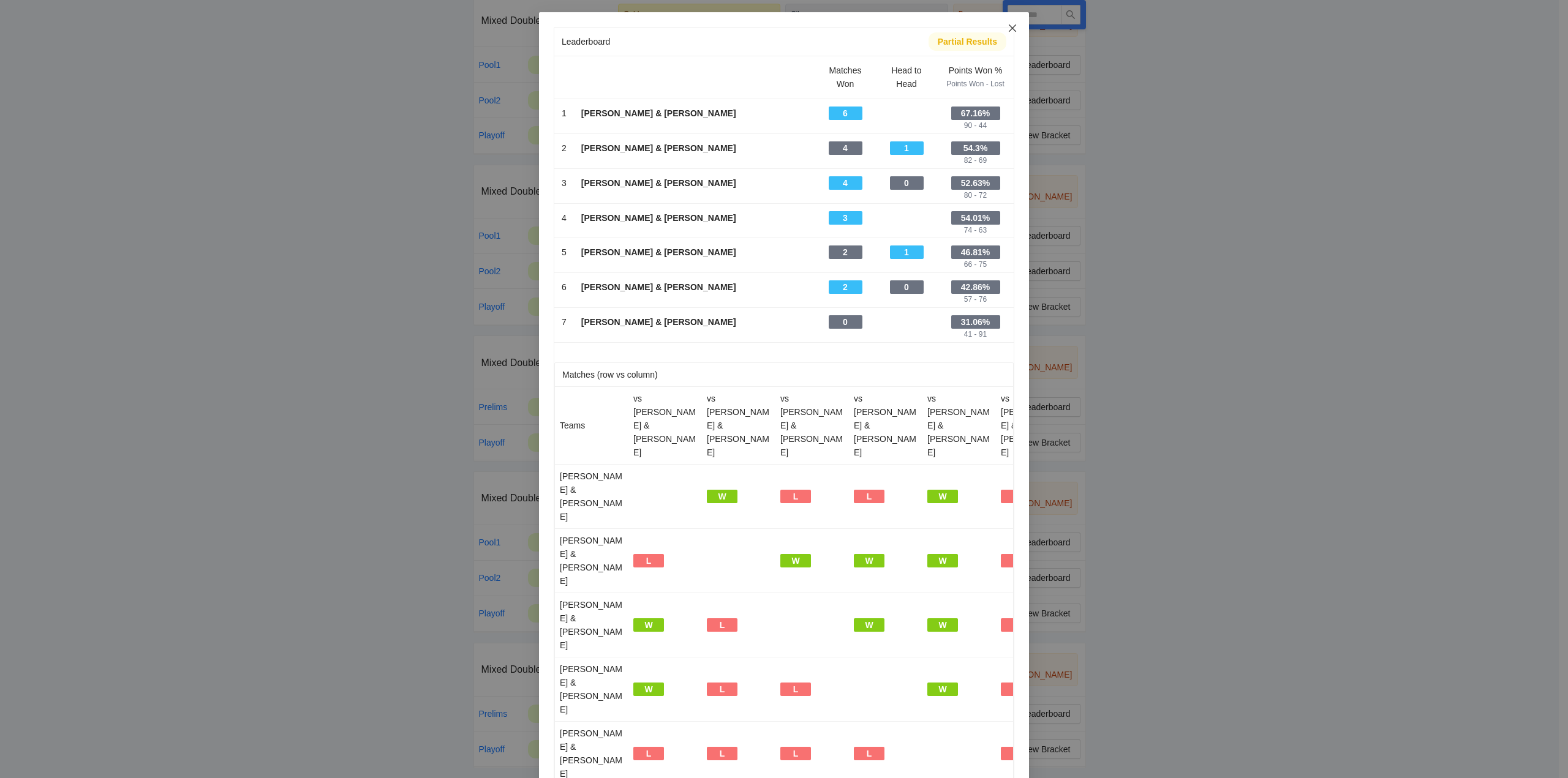
click at [1008, 27] on icon "close" at bounding box center [1013, 28] width 10 height 10
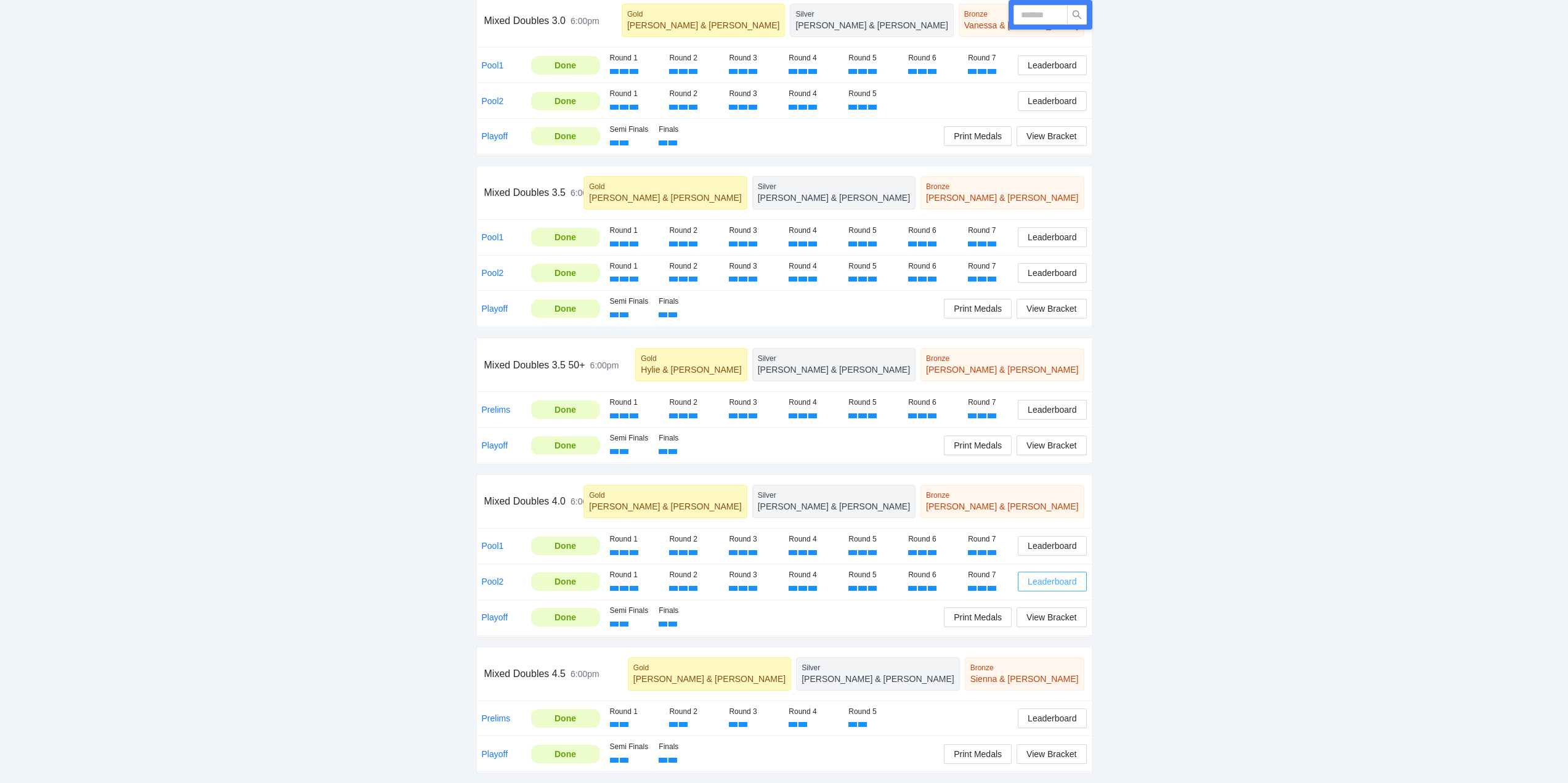
click at [1048, 582] on span "Leaderboard" at bounding box center [1051, 582] width 49 height 14
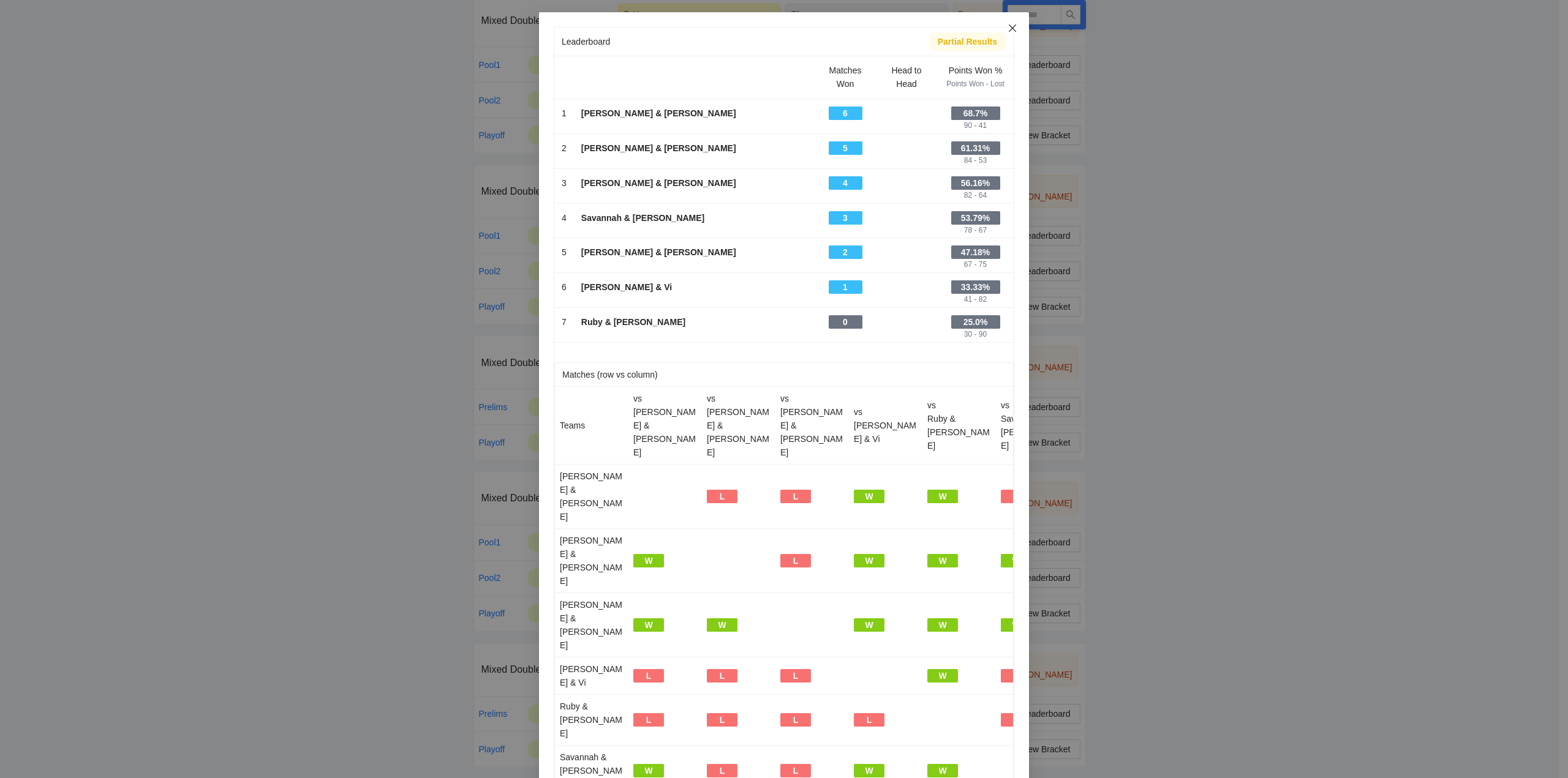
click at [1010, 26] on icon "close" at bounding box center [1012, 28] width 7 height 7
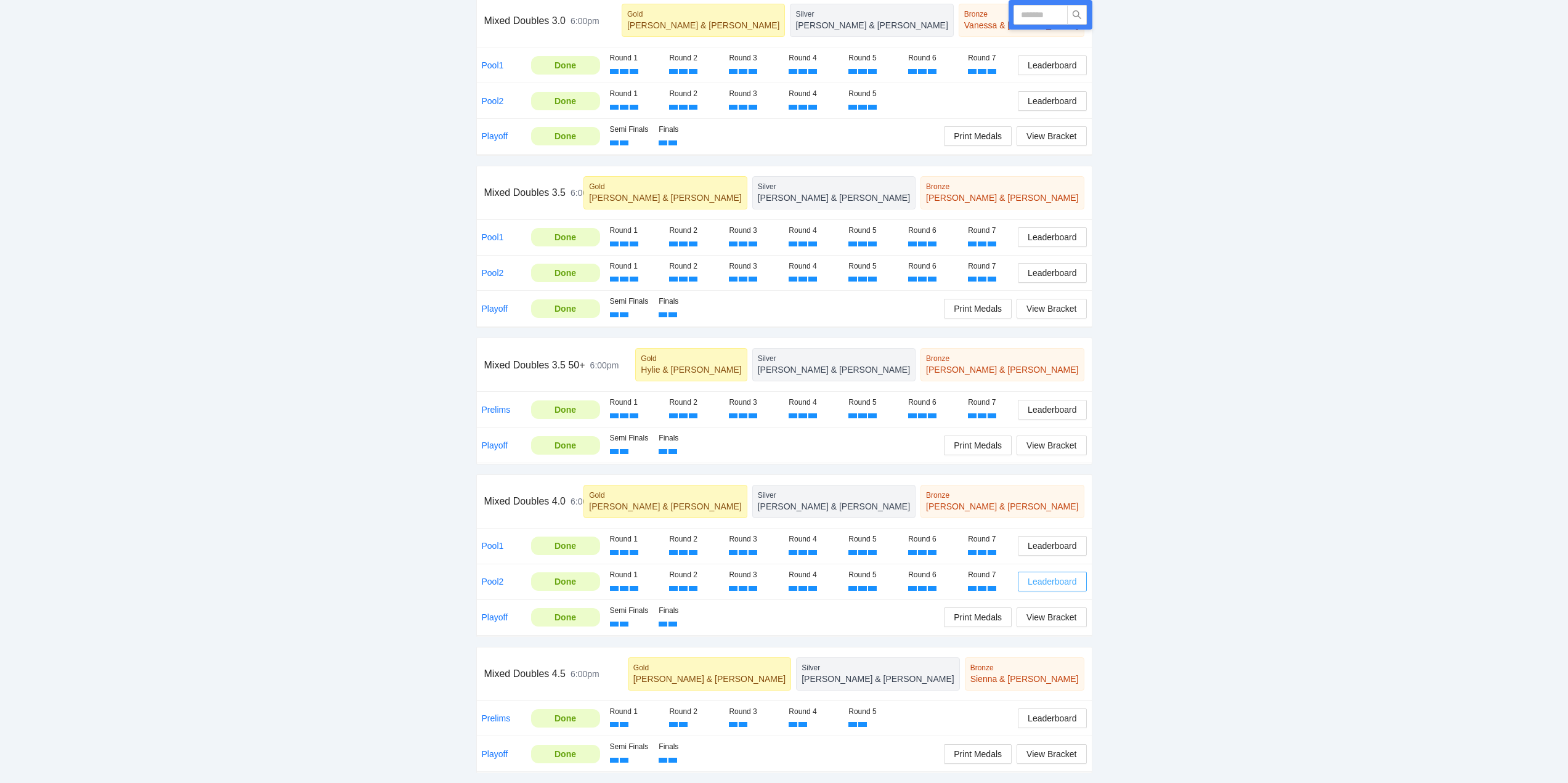
click at [1034, 579] on span "Leaderboard" at bounding box center [1051, 582] width 49 height 14
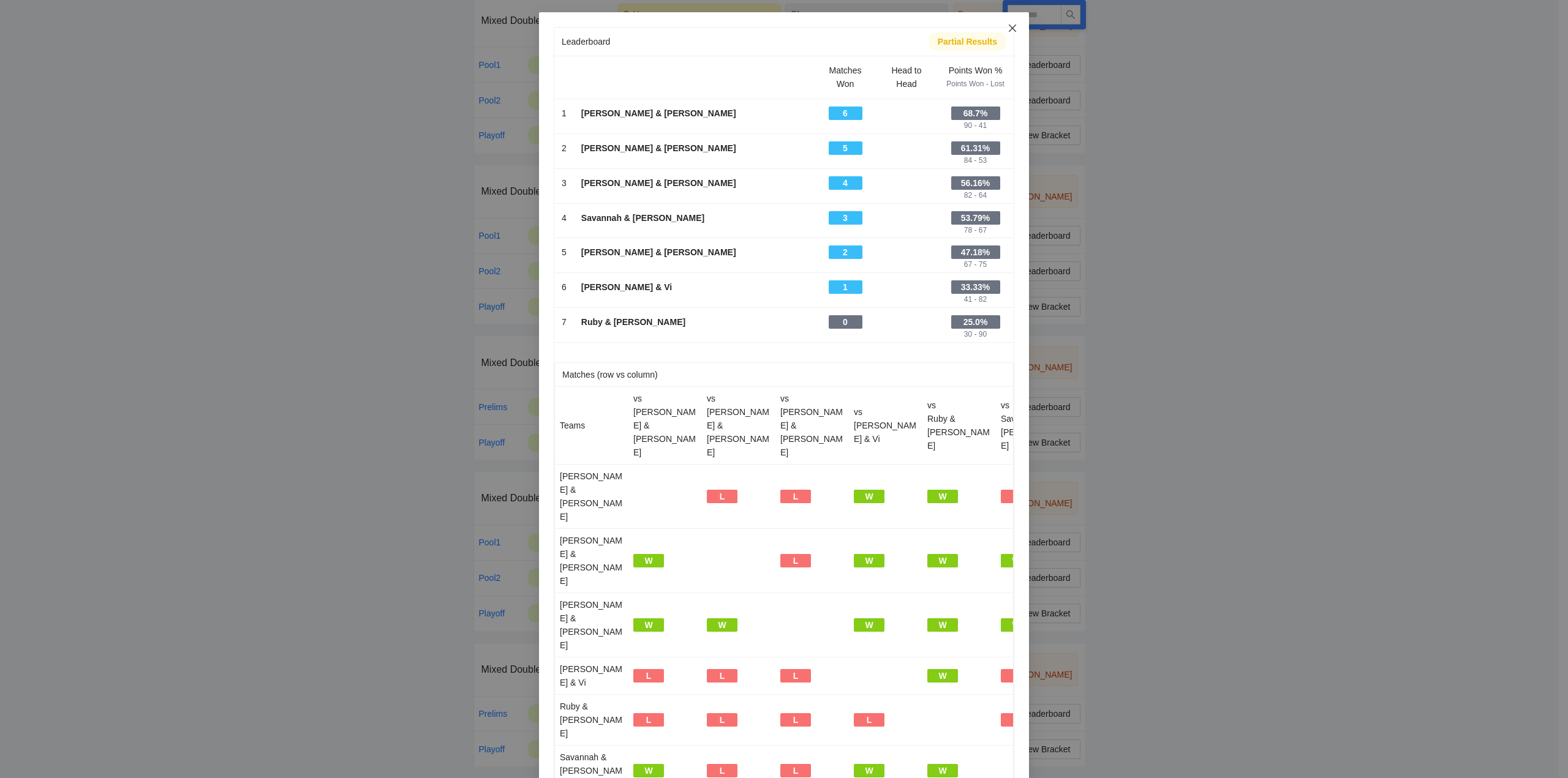
drag, startPoint x: 1006, startPoint y: 23, endPoint x: 1009, endPoint y: 47, distance: 24.2
click at [1006, 22] on span "Close" at bounding box center [1013, 29] width 33 height 33
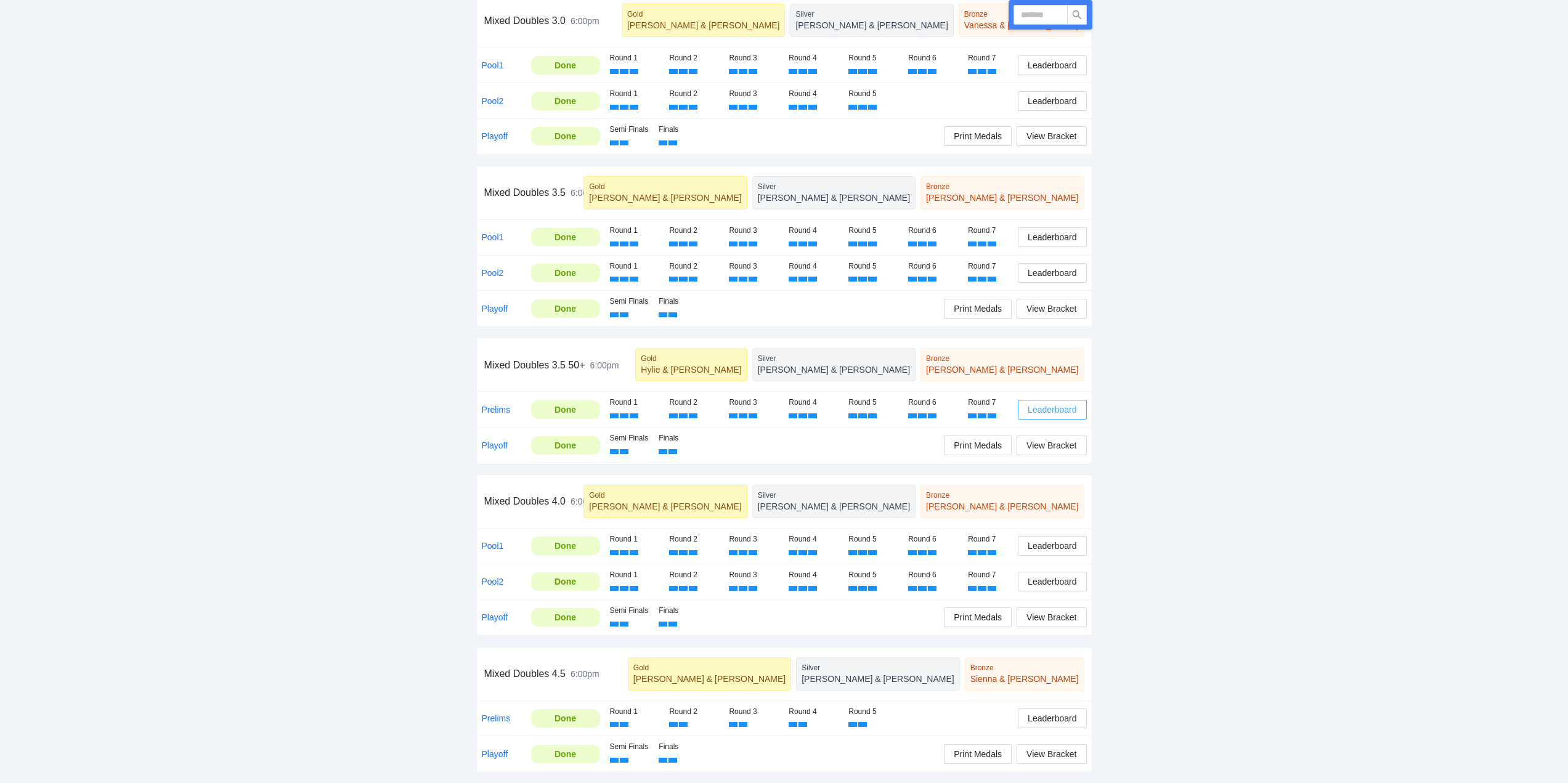
click at [1050, 407] on span "Leaderboard" at bounding box center [1051, 410] width 49 height 14
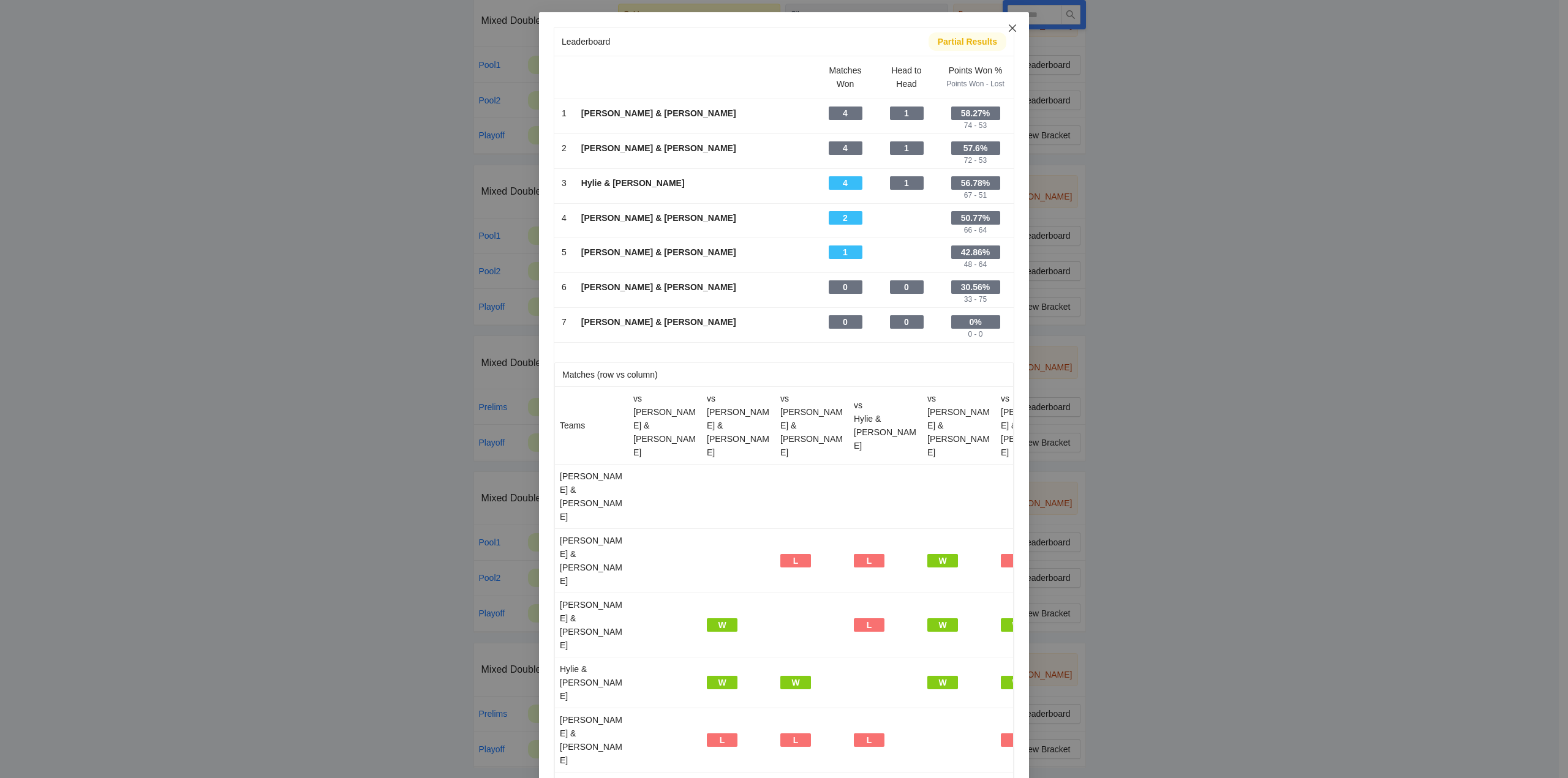
click at [1008, 24] on icon "close" at bounding box center [1013, 28] width 10 height 10
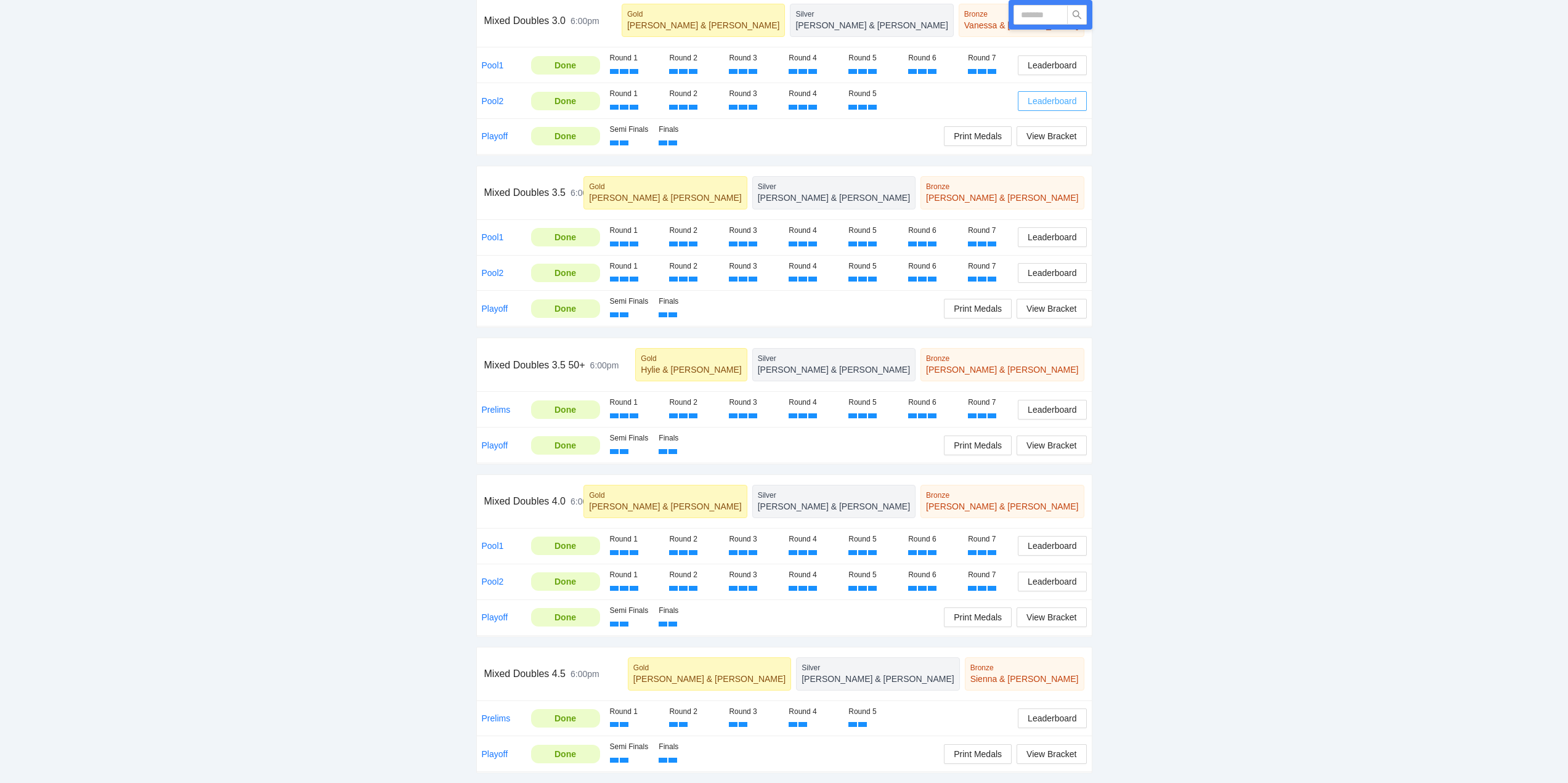
click at [1047, 100] on span "Leaderboard" at bounding box center [1051, 101] width 49 height 14
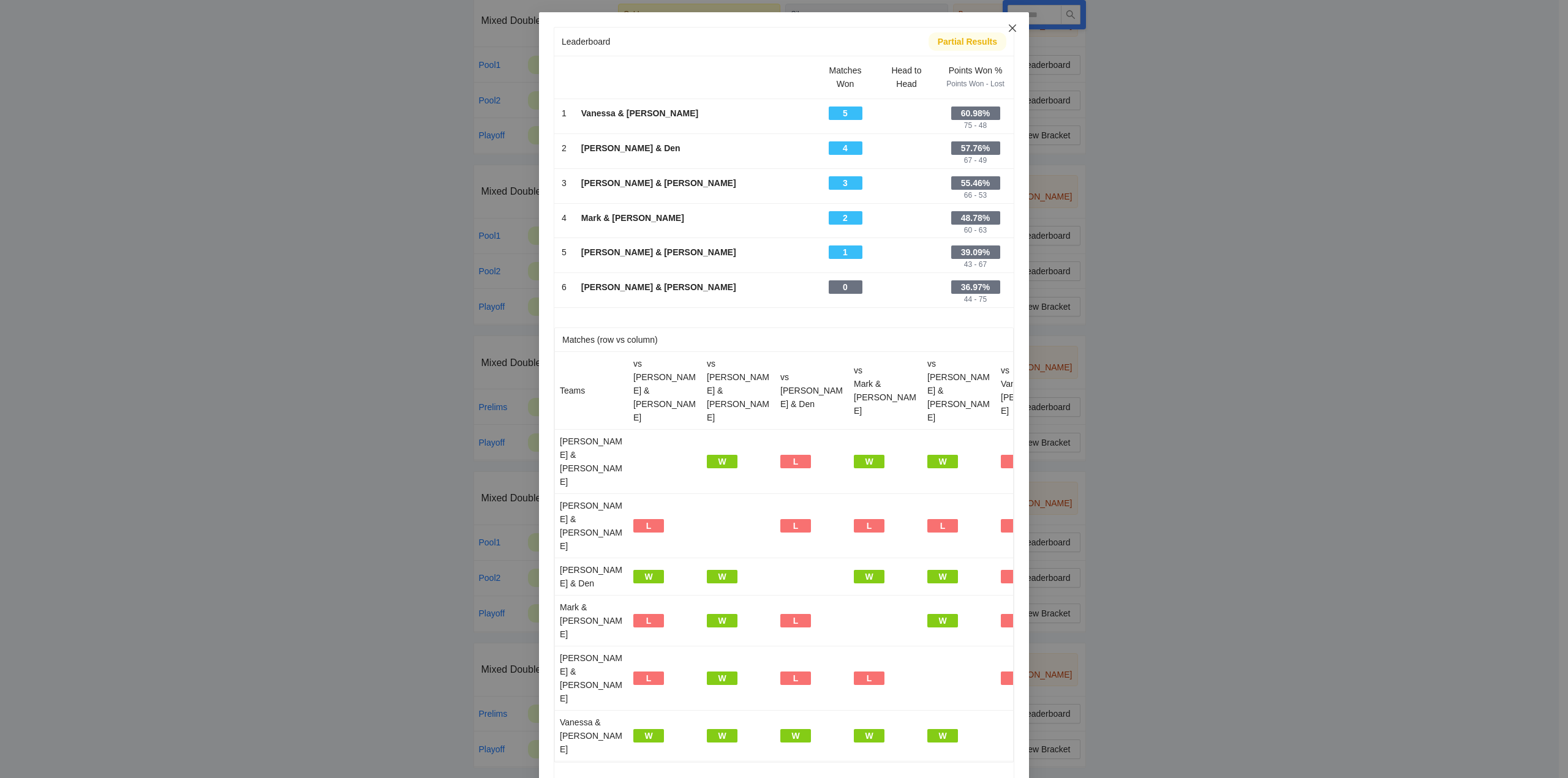
drag, startPoint x: 1013, startPoint y: 25, endPoint x: 1012, endPoint y: 35, distance: 10.0
click at [1013, 24] on icon "close" at bounding box center [1013, 28] width 10 height 10
